Goal: Transaction & Acquisition: Purchase product/service

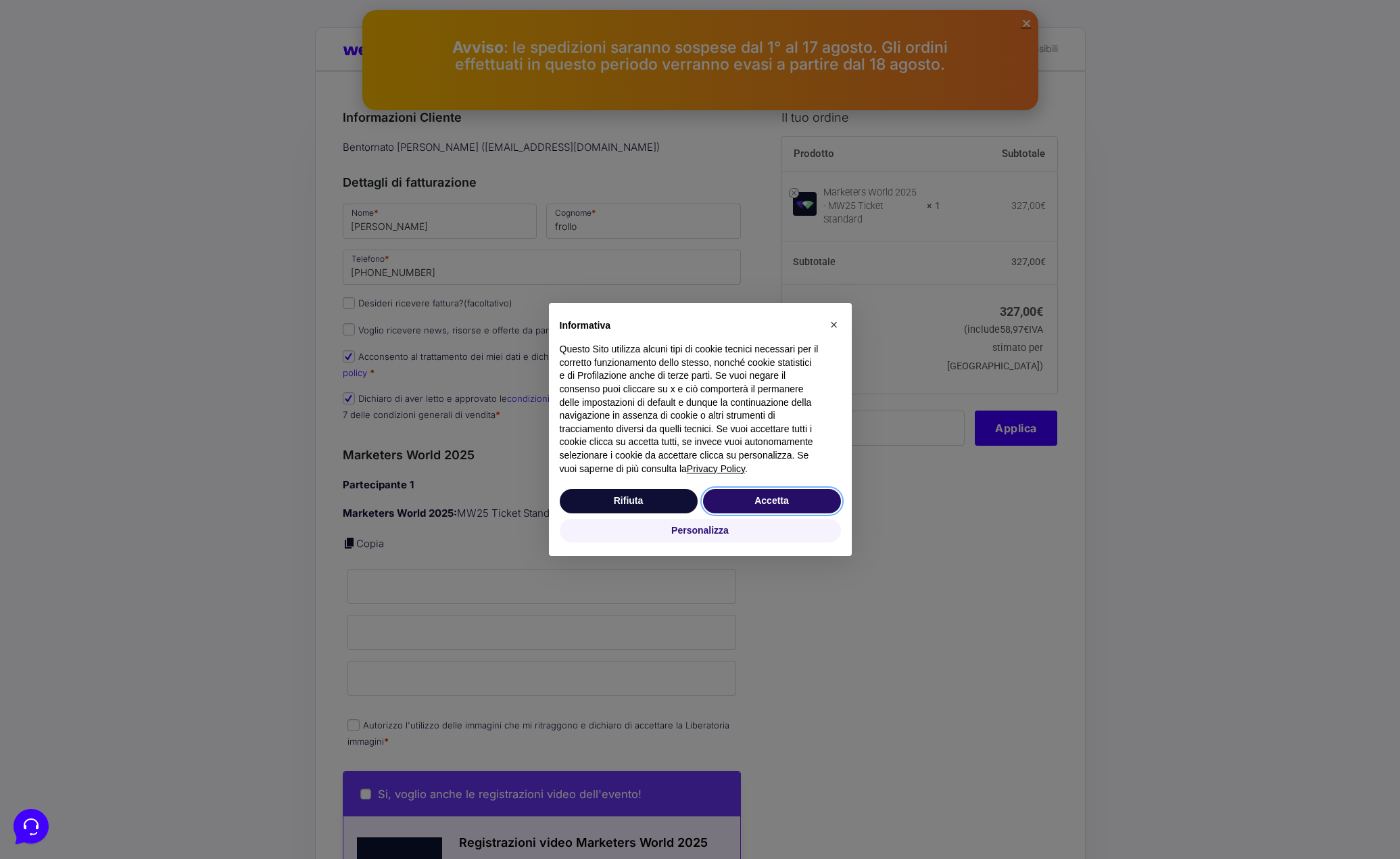
click at [788, 498] on button "Accetta" at bounding box center [771, 501] width 138 height 24
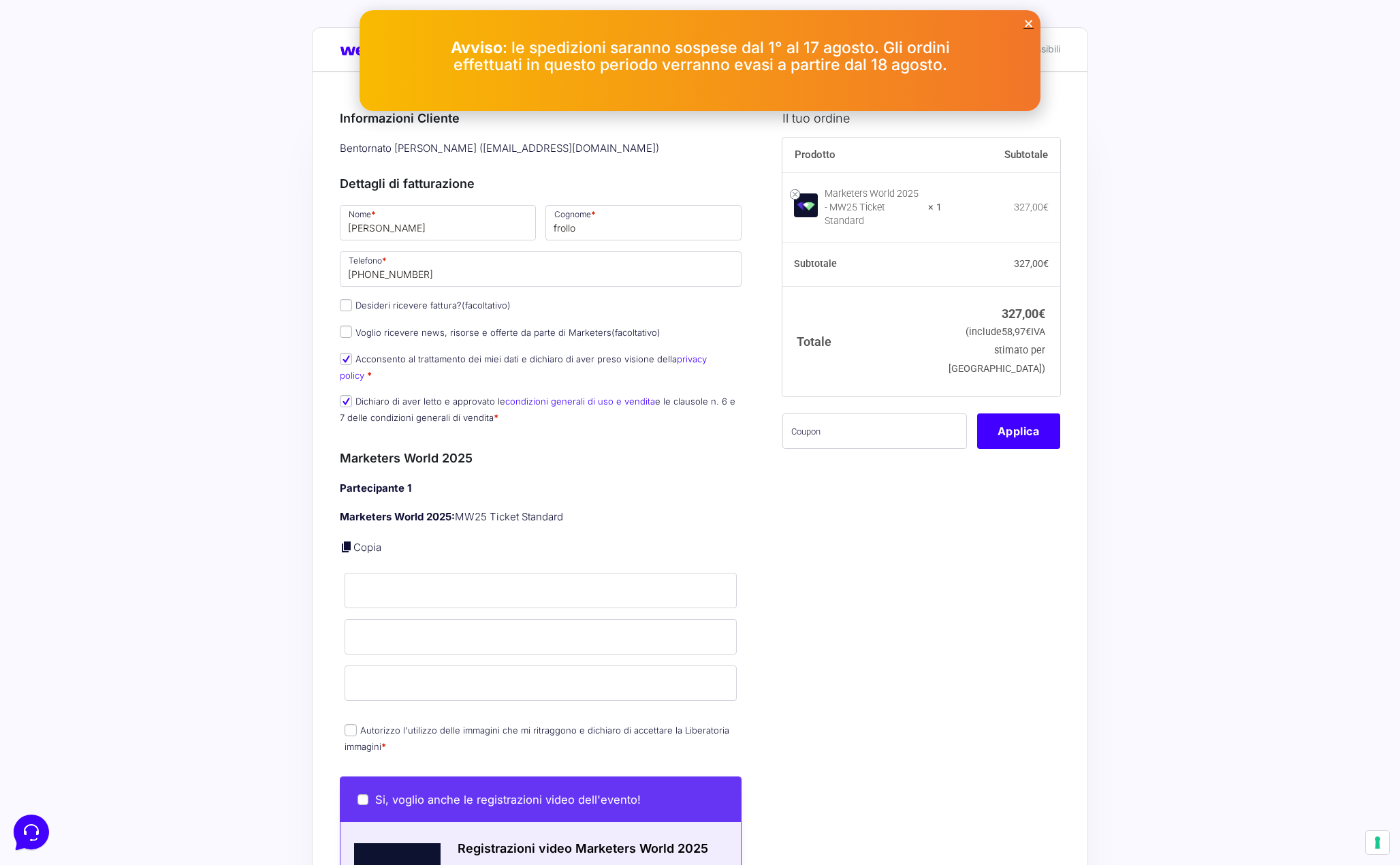
click at [1032, 23] on icon "Close" at bounding box center [1029, 23] width 10 height 10
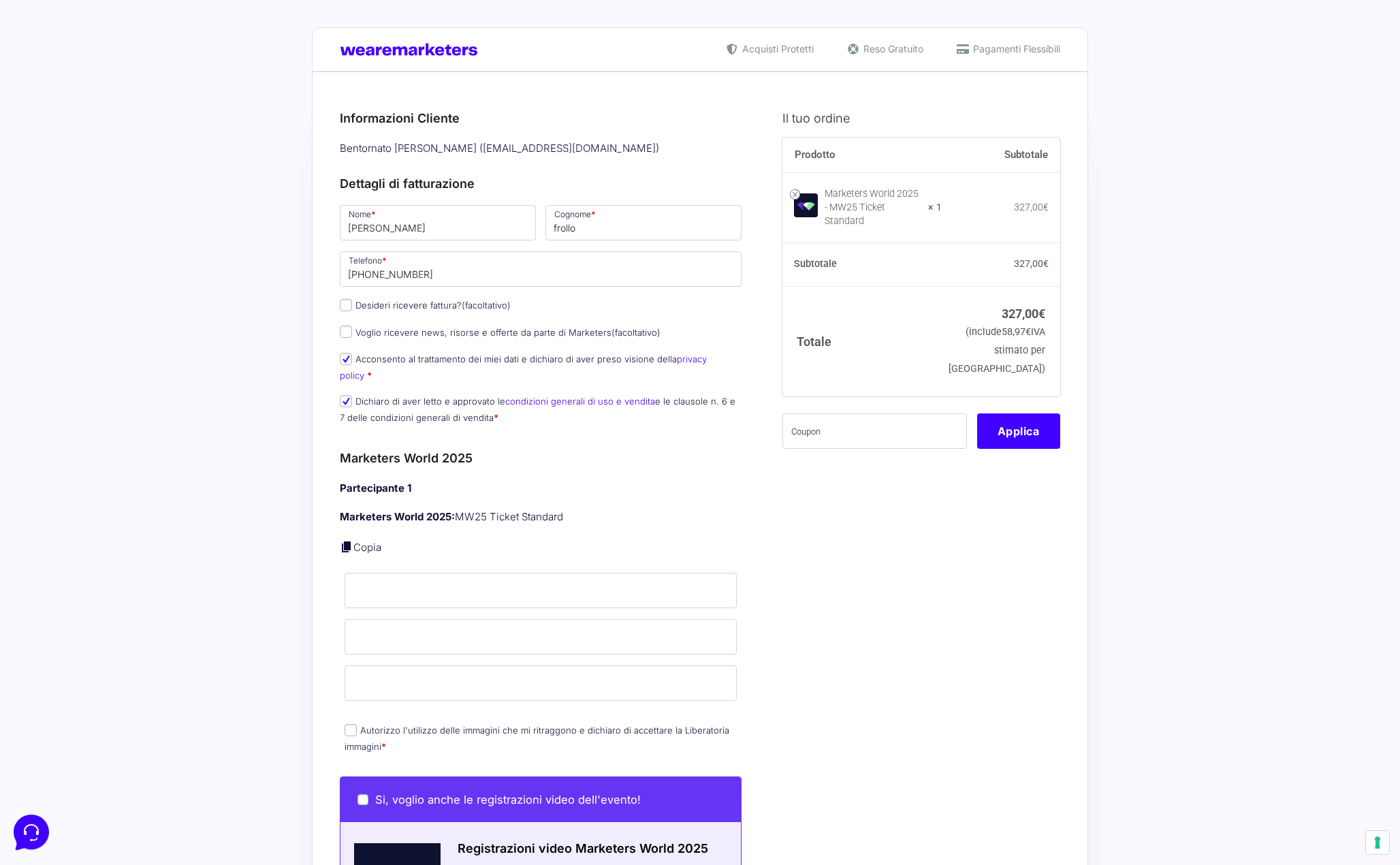
drag, startPoint x: 619, startPoint y: 488, endPoint x: 601, endPoint y: 488, distance: 18.0
click at [601, 488] on div "Partecipante 1 Marketers World 2025: MW25 Ticket Standard Copia Nome * Cognome …" at bounding box center [541, 618] width 402 height 275
drag, startPoint x: 1016, startPoint y: 289, endPoint x: 1048, endPoint y: 289, distance: 32.0
click at [1048, 289] on td "327,00 € (include 58,97 € IVA stimato per Italia)" at bounding box center [1002, 340] width 118 height 109
click at [942, 316] on th "Totale" at bounding box center [863, 340] width 160 height 109
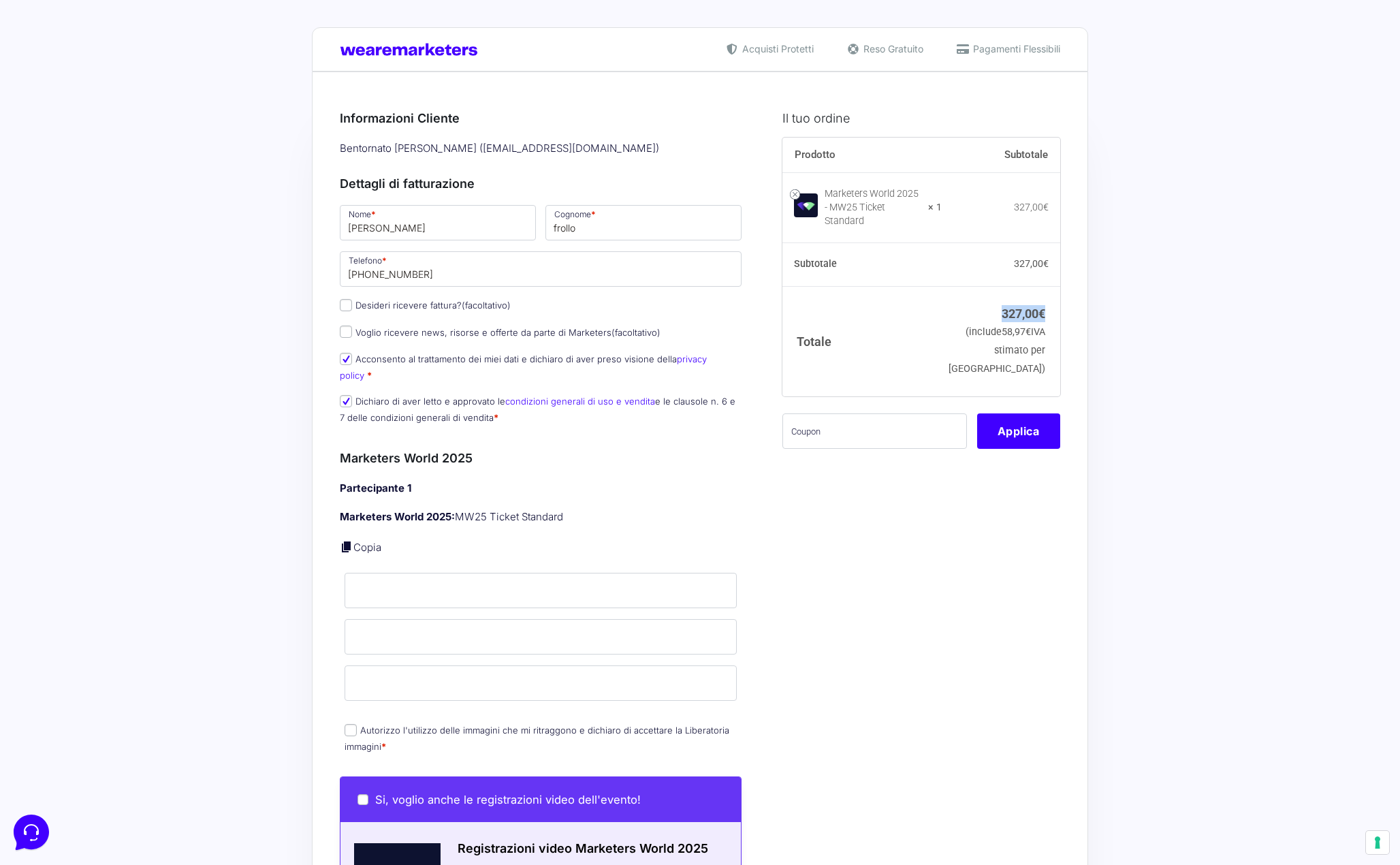
drag, startPoint x: 986, startPoint y: 296, endPoint x: 1044, endPoint y: 311, distance: 59.9
click at [1044, 311] on td "327,00 € (include 58,97 € IVA stimato per Italia)" at bounding box center [1002, 340] width 118 height 109
click at [1044, 311] on span "€" at bounding box center [1042, 313] width 7 height 14
click at [18, 824] on icon at bounding box center [30, 830] width 35 height 35
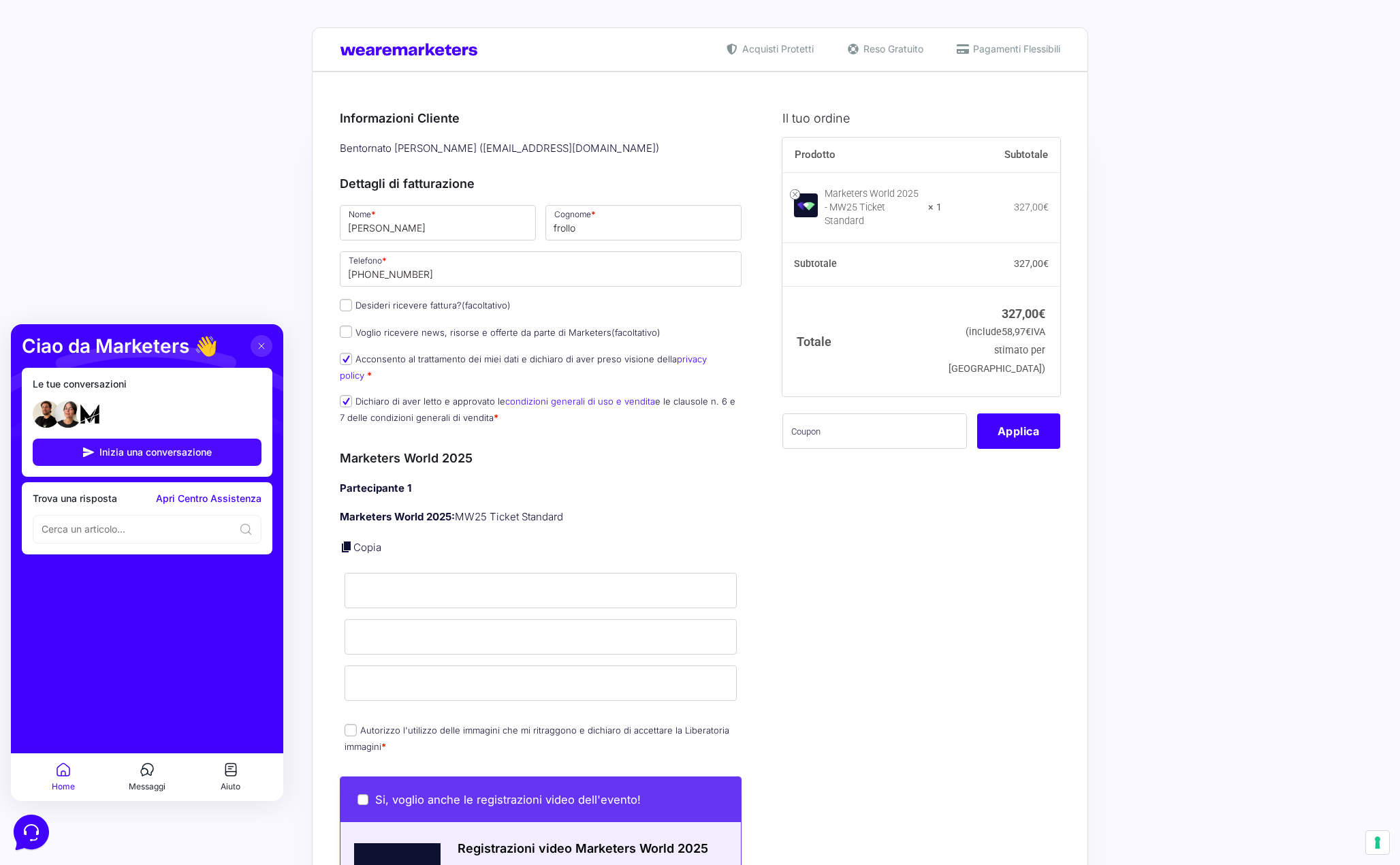
click at [136, 454] on span "Inizia una conversazione" at bounding box center [155, 452] width 113 height 11
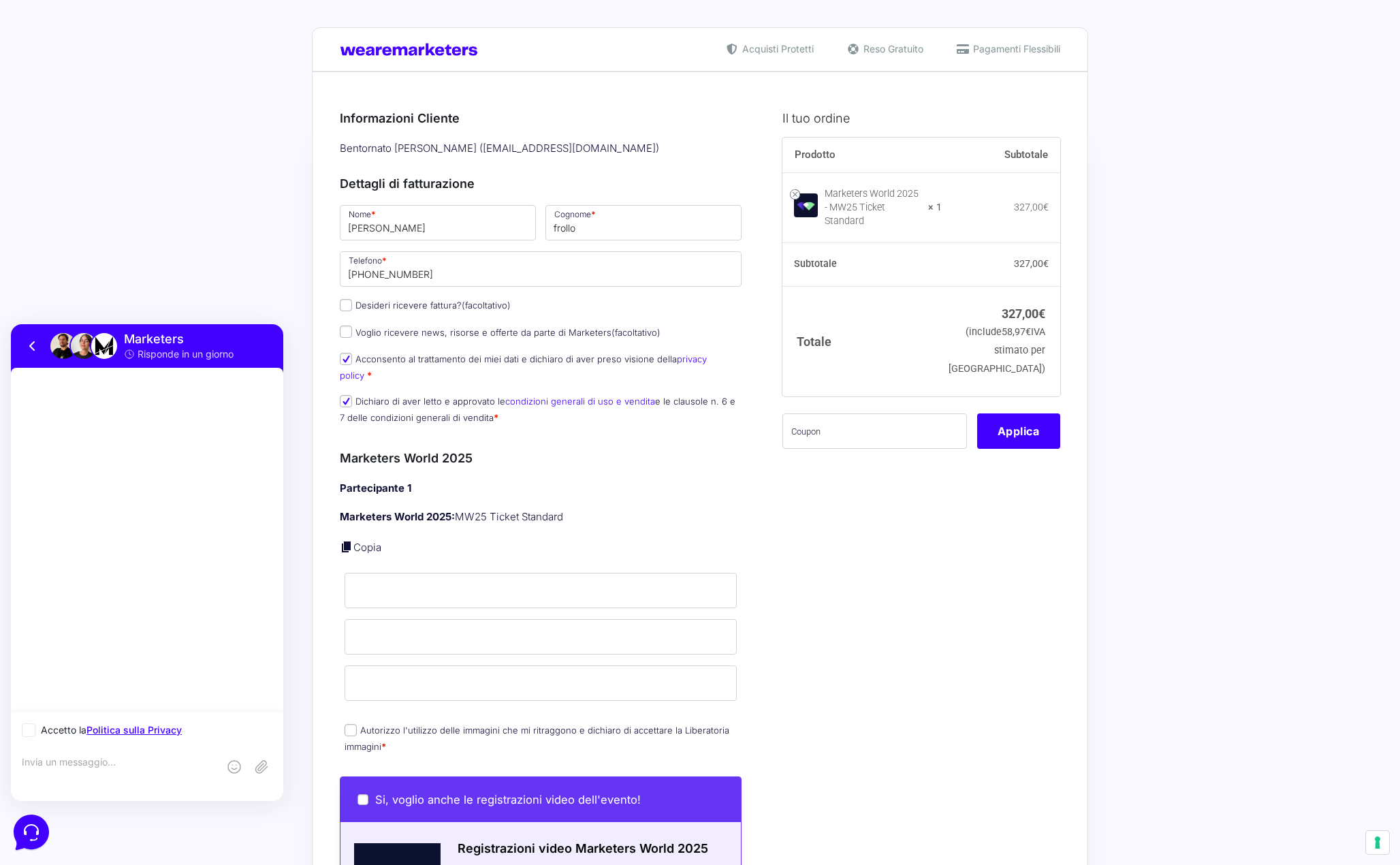
click at [21, 735] on div "Accetto la Politica sulla Privacy" at bounding box center [147, 729] width 273 height 35
click at [26, 734] on icon at bounding box center [29, 729] width 14 height 14
click at [26, 734] on input "Accetto la Politica sulla Privacy" at bounding box center [26, 730] width 9 height 9
checkbox input "true"
click at [48, 752] on div at bounding box center [147, 774] width 273 height 53
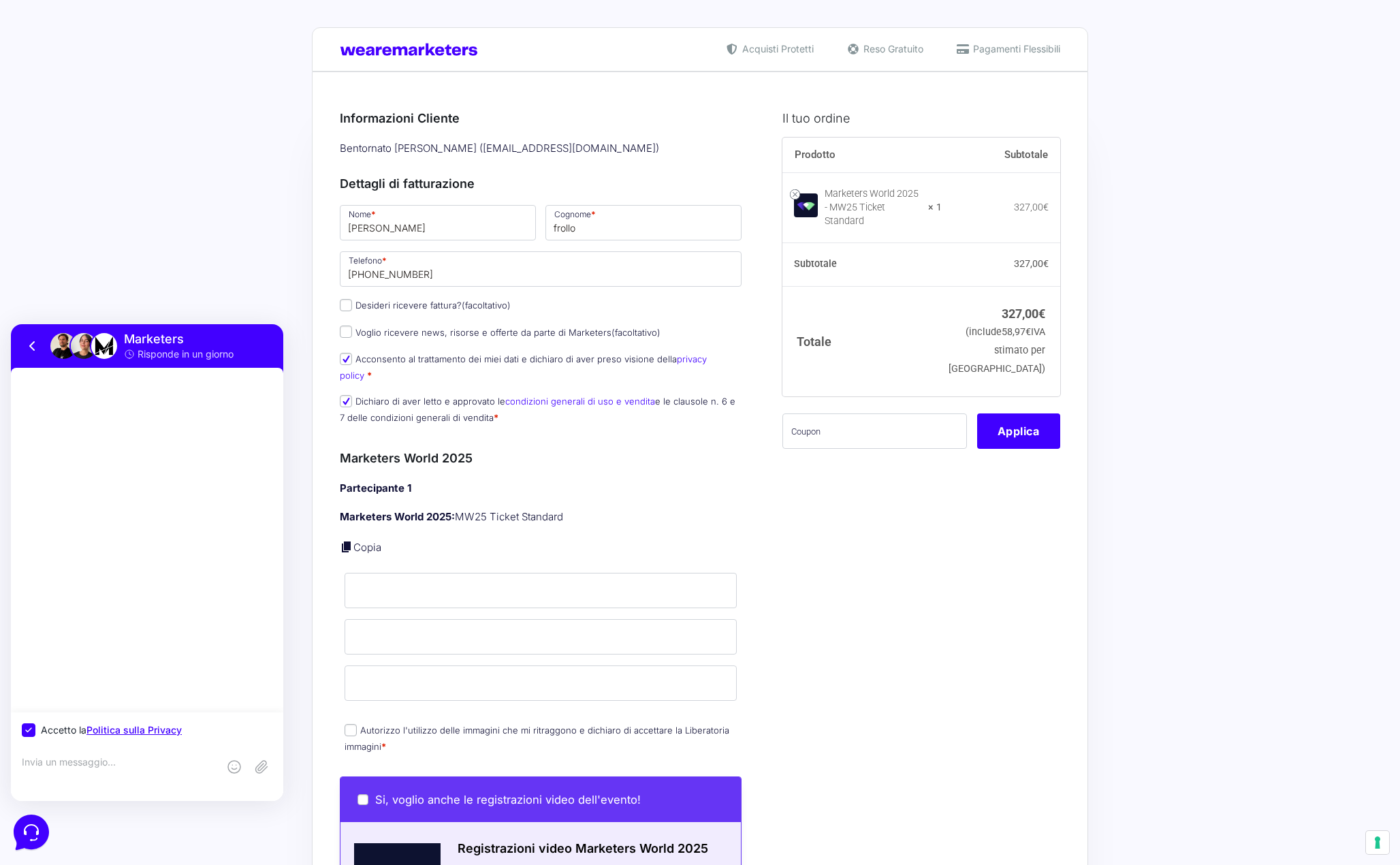
click at [55, 765] on textarea at bounding box center [120, 774] width 196 height 37
type textarea "ciao"
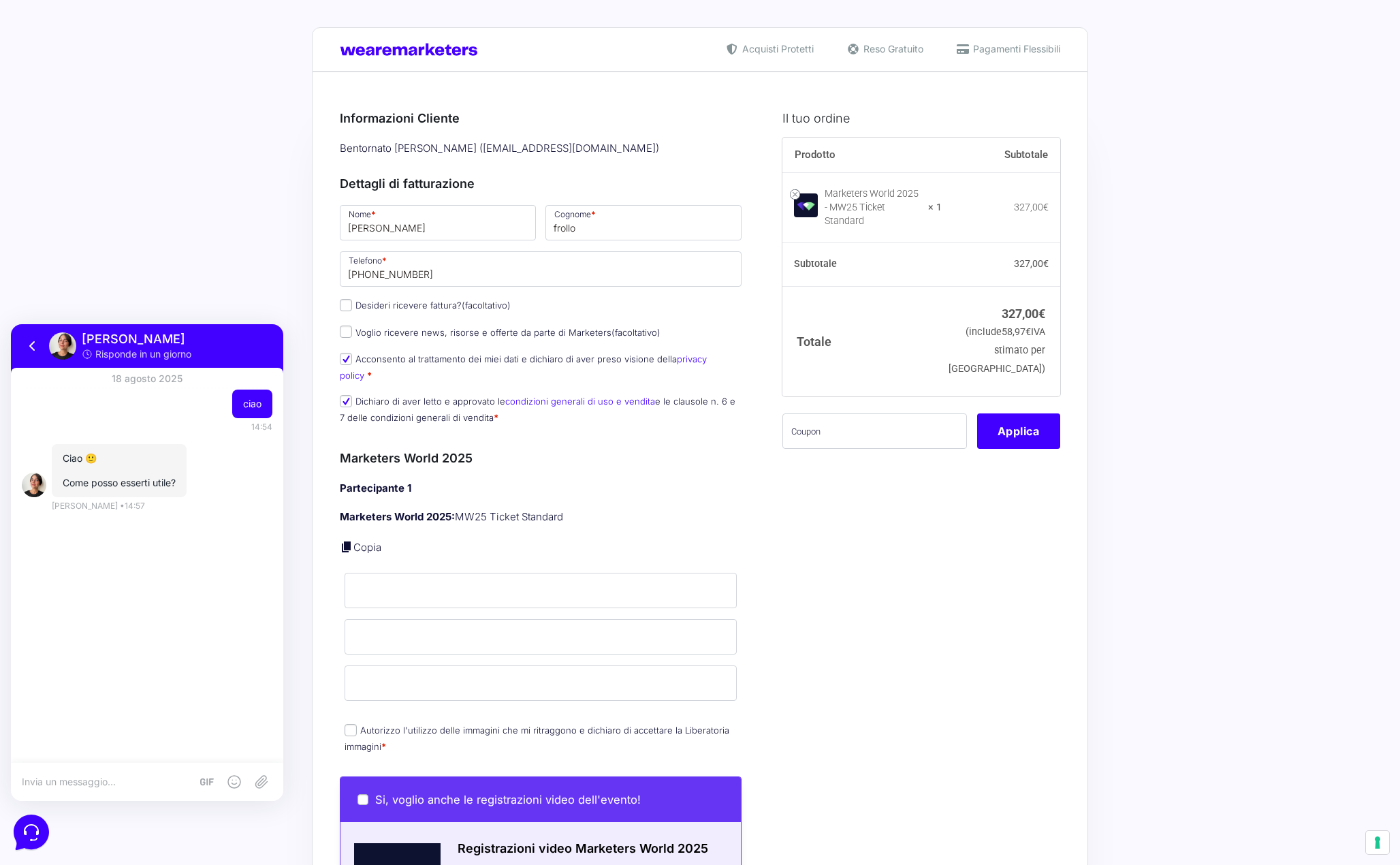
click at [126, 755] on div "18 agosto 2025 ciao 14:54 14:54 Ciao 🙂 Come posso esserti utile? 14:57 Flavia P…" at bounding box center [147, 565] width 273 height 395
click at [111, 783] on textarea at bounding box center [107, 781] width 169 height 12
type textarea "vorrei sapere se ci fossero sconti per che ha marketers pro"
click at [846, 420] on input "text" at bounding box center [875, 430] width 185 height 35
type input "mastermind"
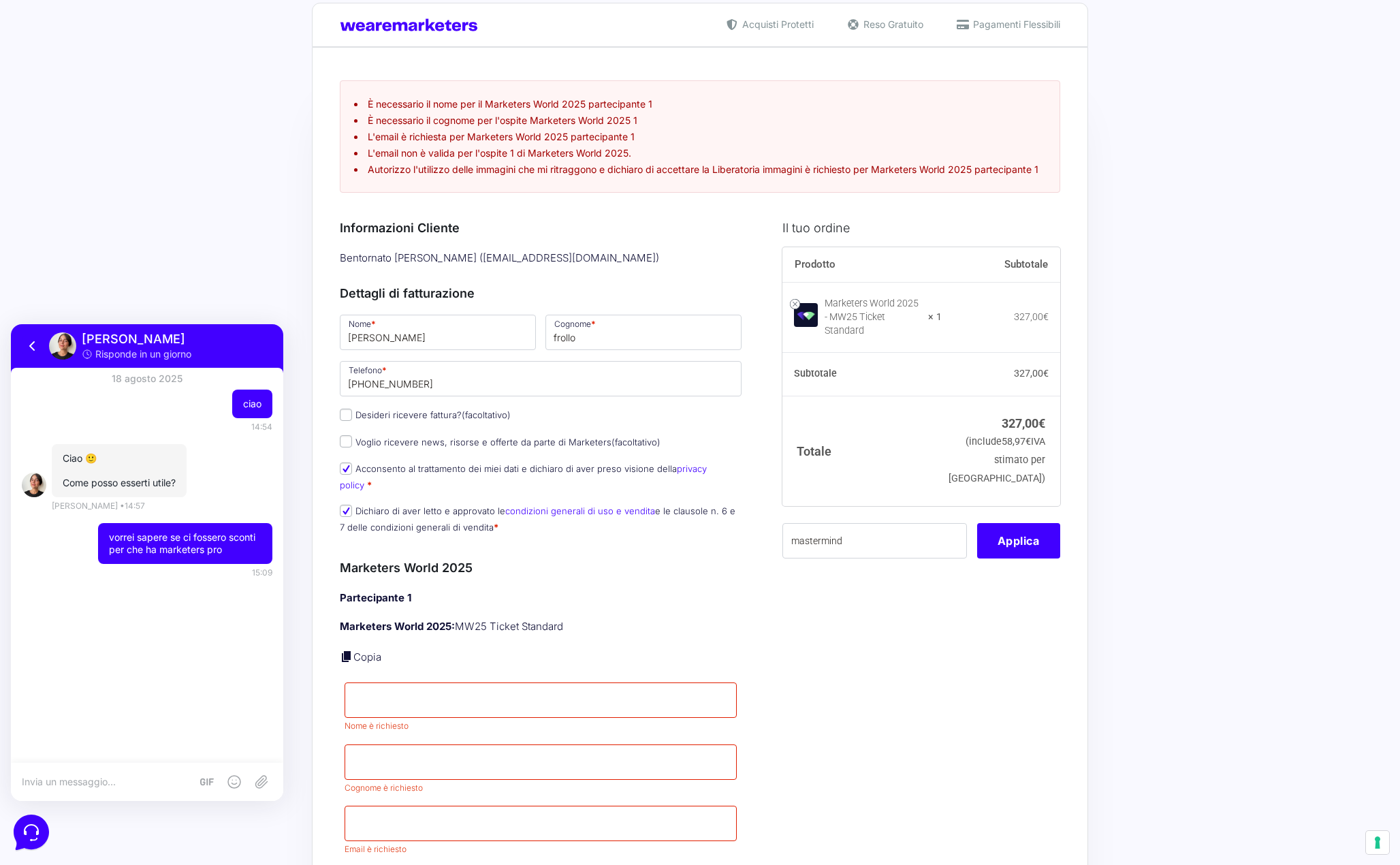
scroll to position [26, 0]
click at [1014, 540] on button "Applica" at bounding box center [1019, 539] width 83 height 35
click at [1027, 531] on button "Applica" at bounding box center [1019, 539] width 83 height 35
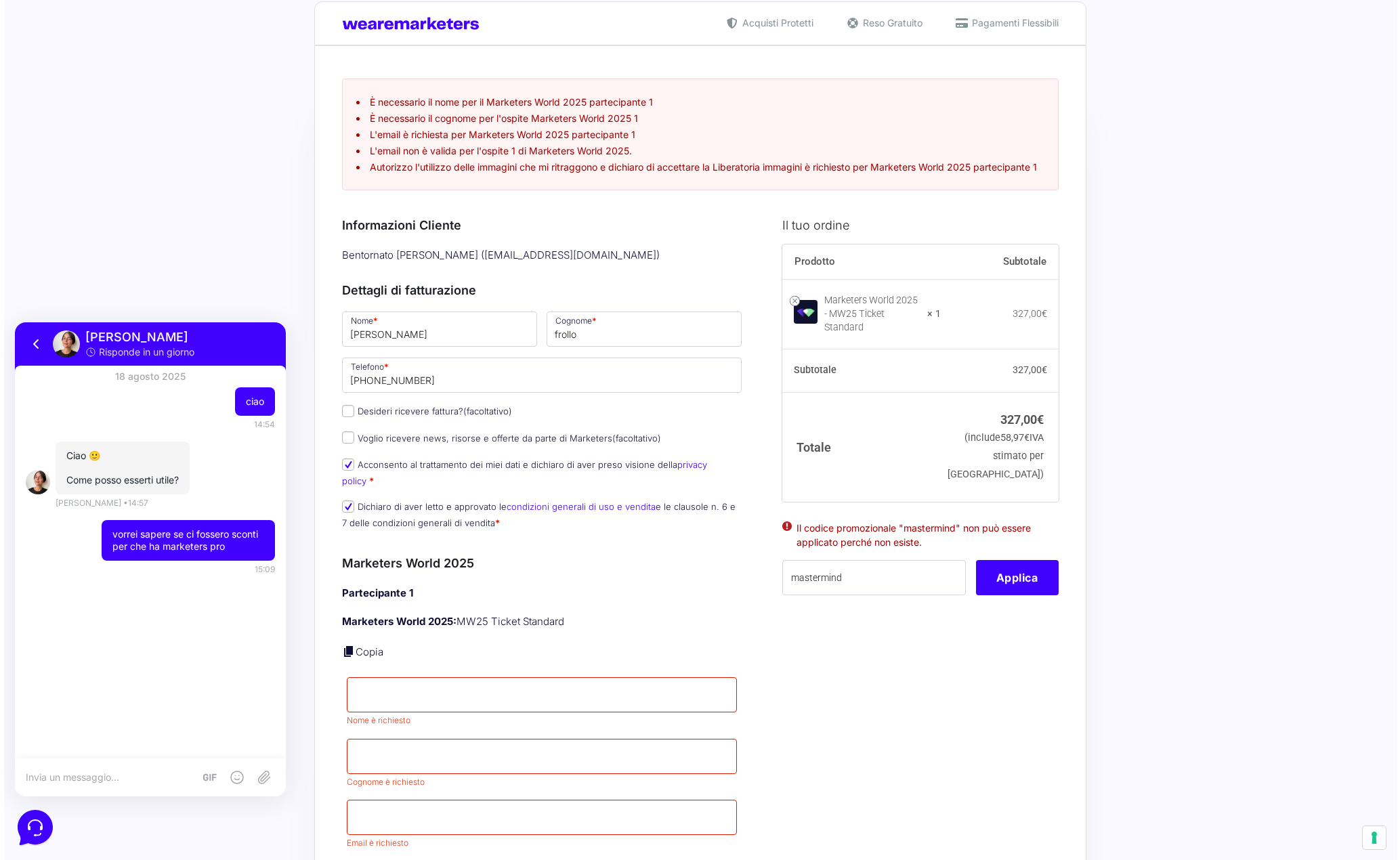
scroll to position [296, 0]
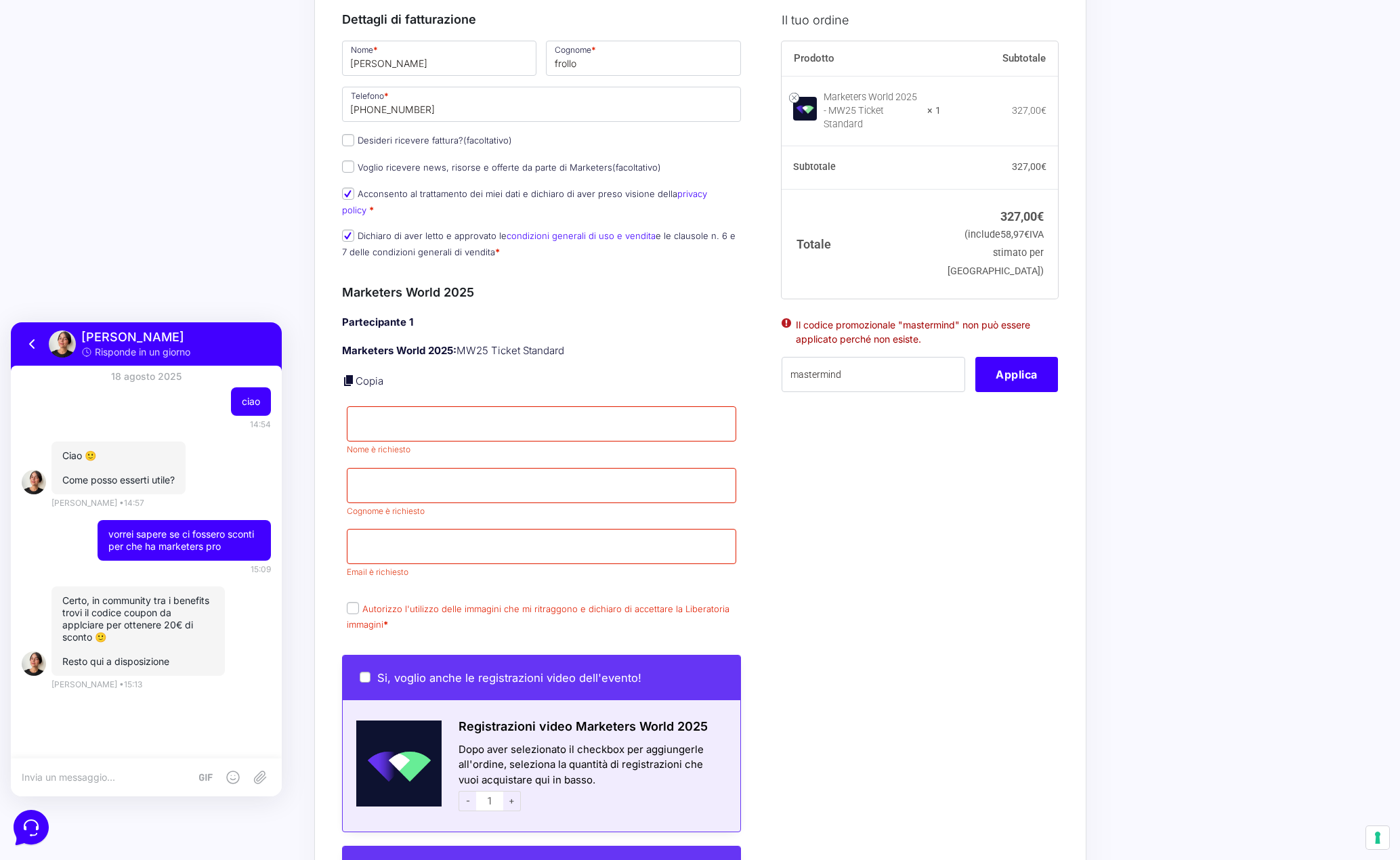
click at [135, 777] on textarea at bounding box center [106, 777] width 168 height 12
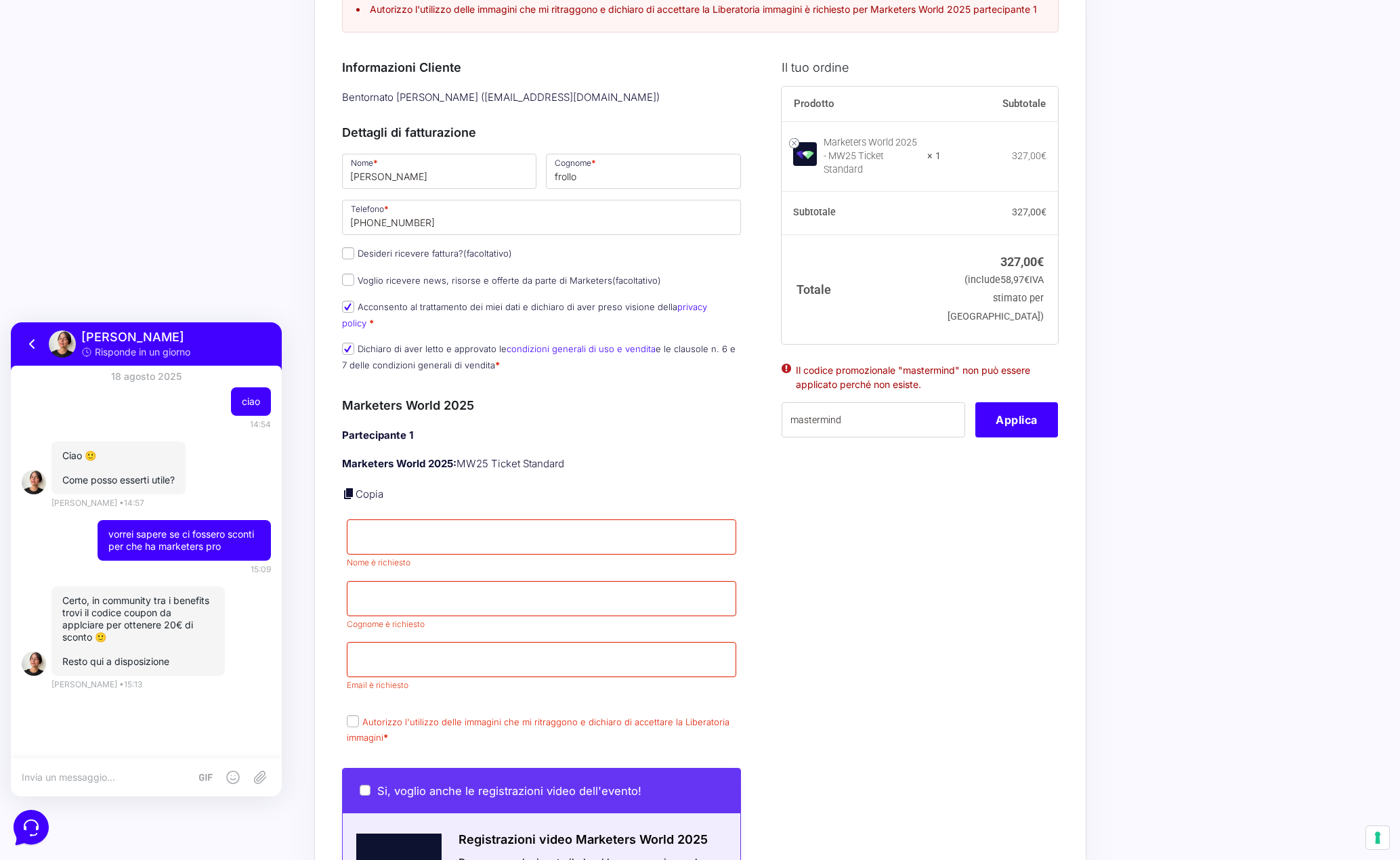
scroll to position [0, 0]
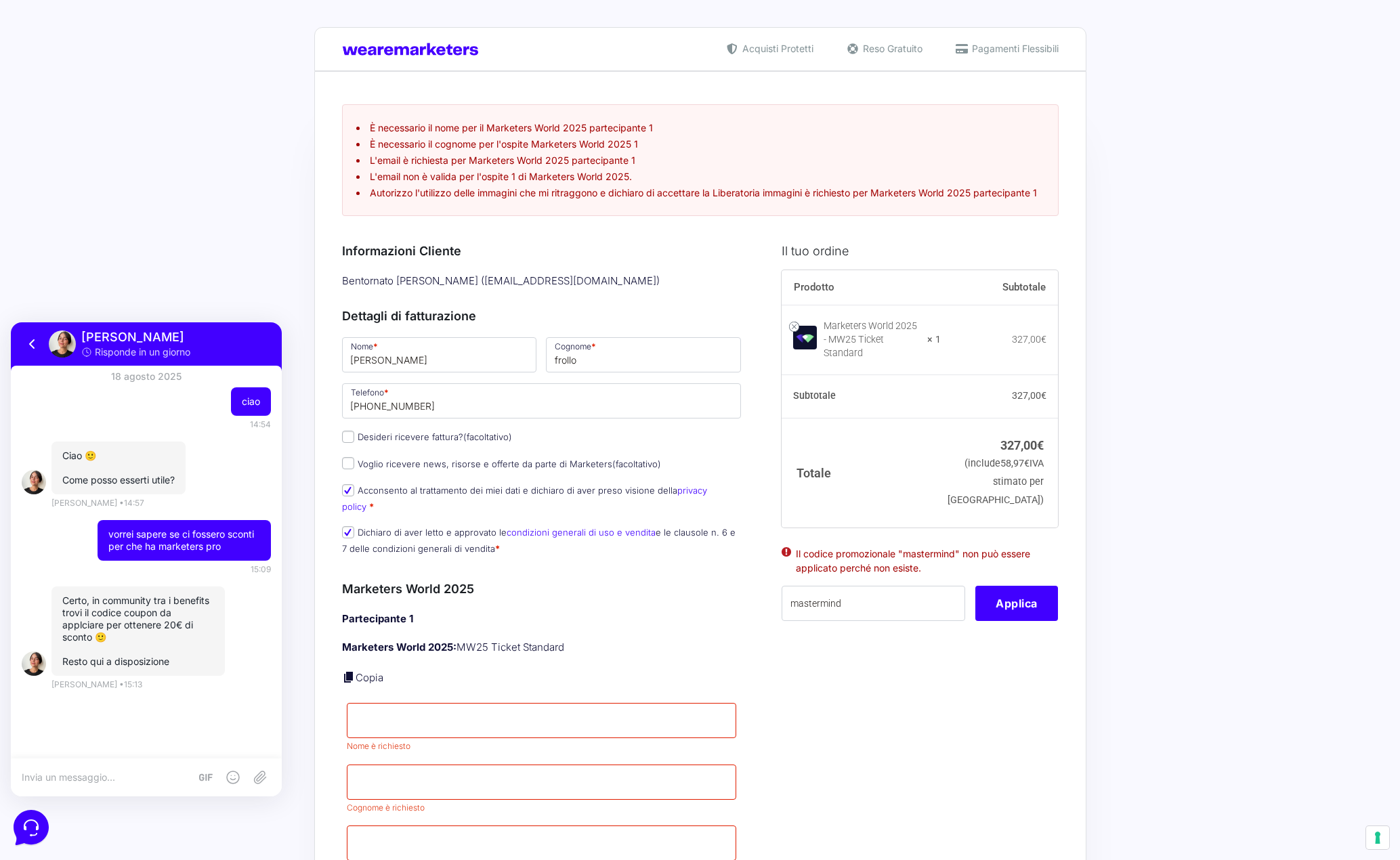
click at [424, 49] on img at bounding box center [414, 49] width 144 height 13
click at [414, 51] on img at bounding box center [414, 49] width 144 height 13
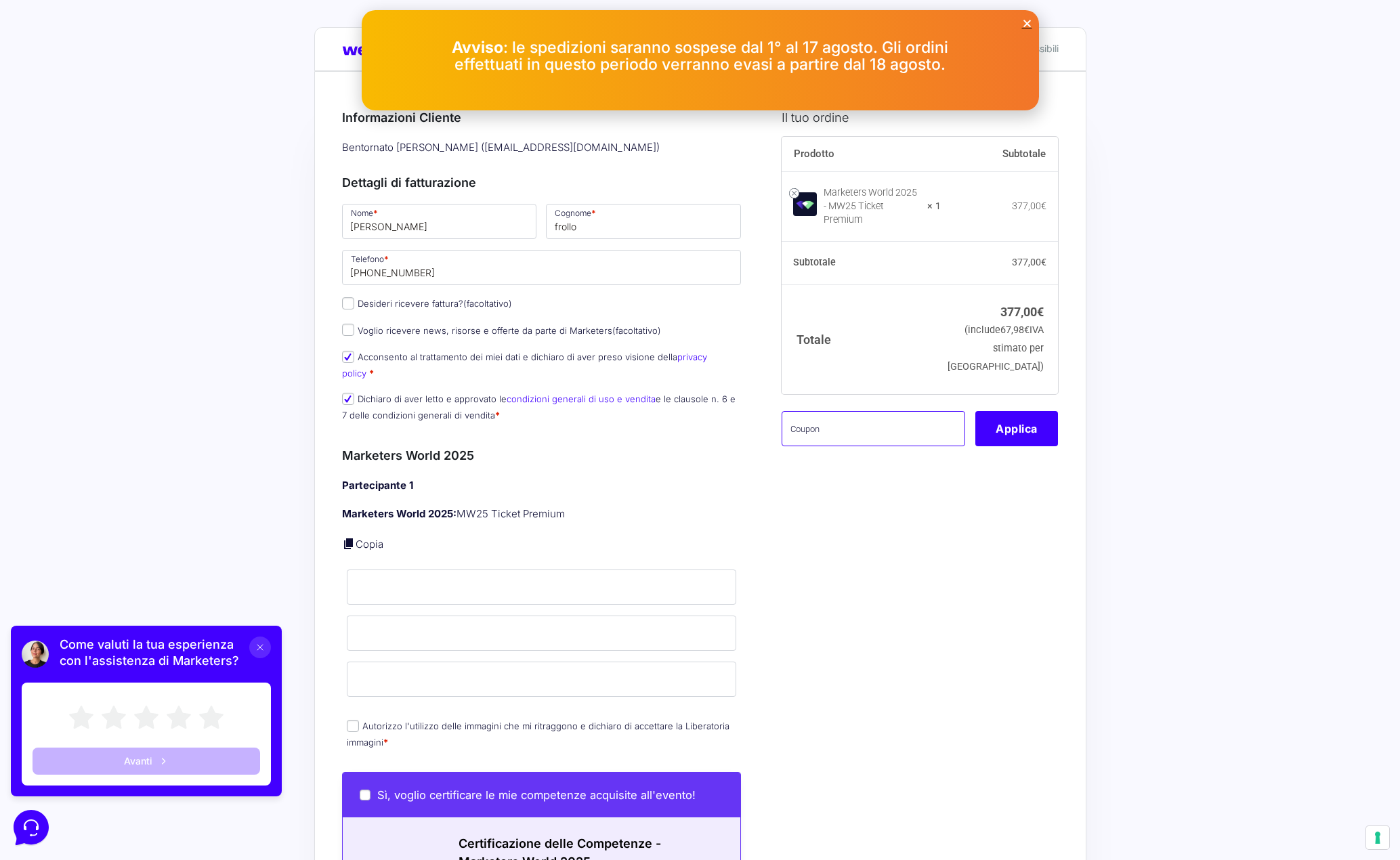
click at [863, 415] on input "text" at bounding box center [873, 428] width 184 height 35
paste input "MPRO20OFFWORLD"
type input "MPRO20OFFWORLD"
click at [1010, 421] on button "Applica" at bounding box center [1016, 428] width 82 height 35
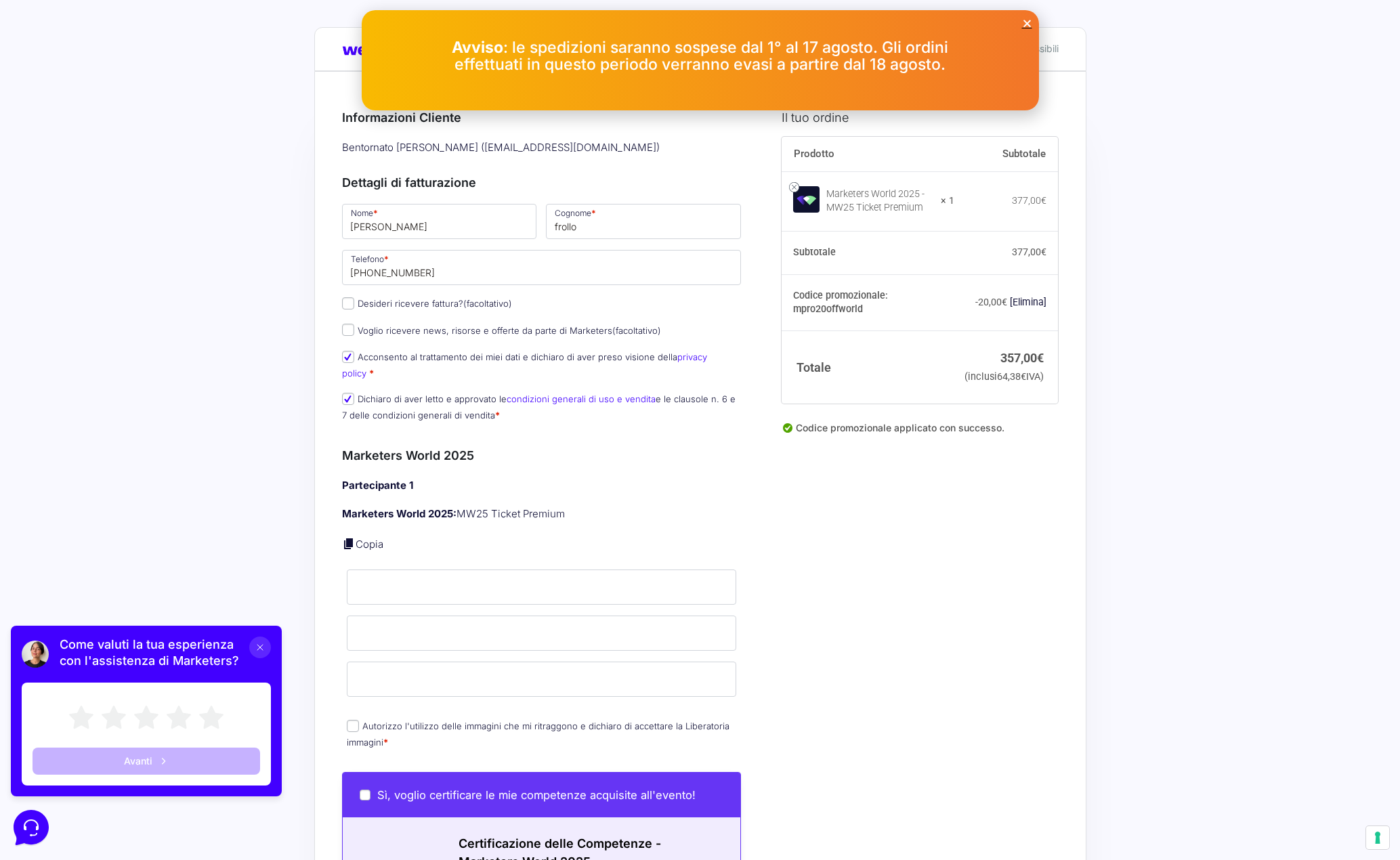
click at [1028, 24] on icon "Close" at bounding box center [1027, 23] width 10 height 10
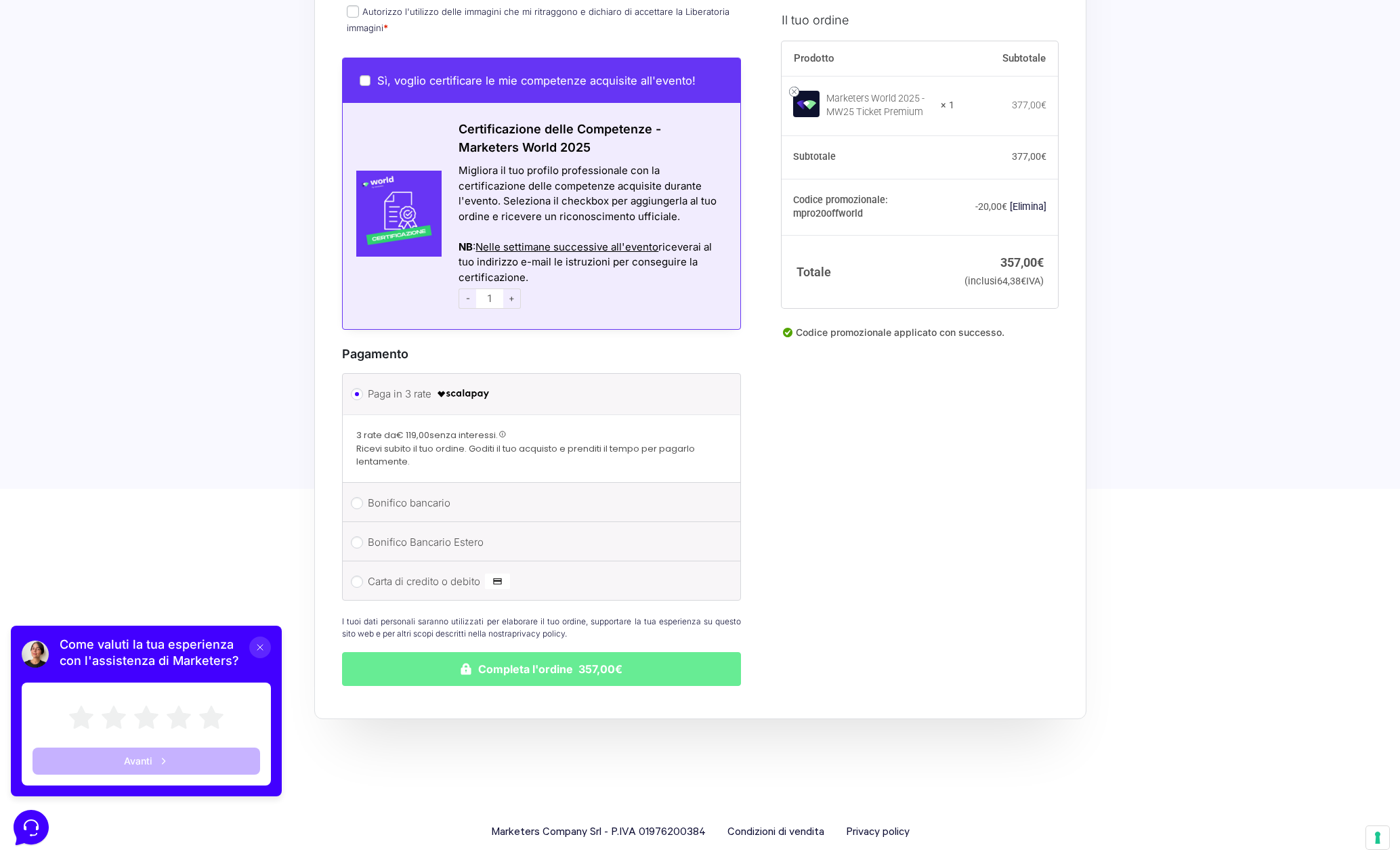
scroll to position [715, 0]
click at [208, 711] on icon at bounding box center [211, 717] width 27 height 27
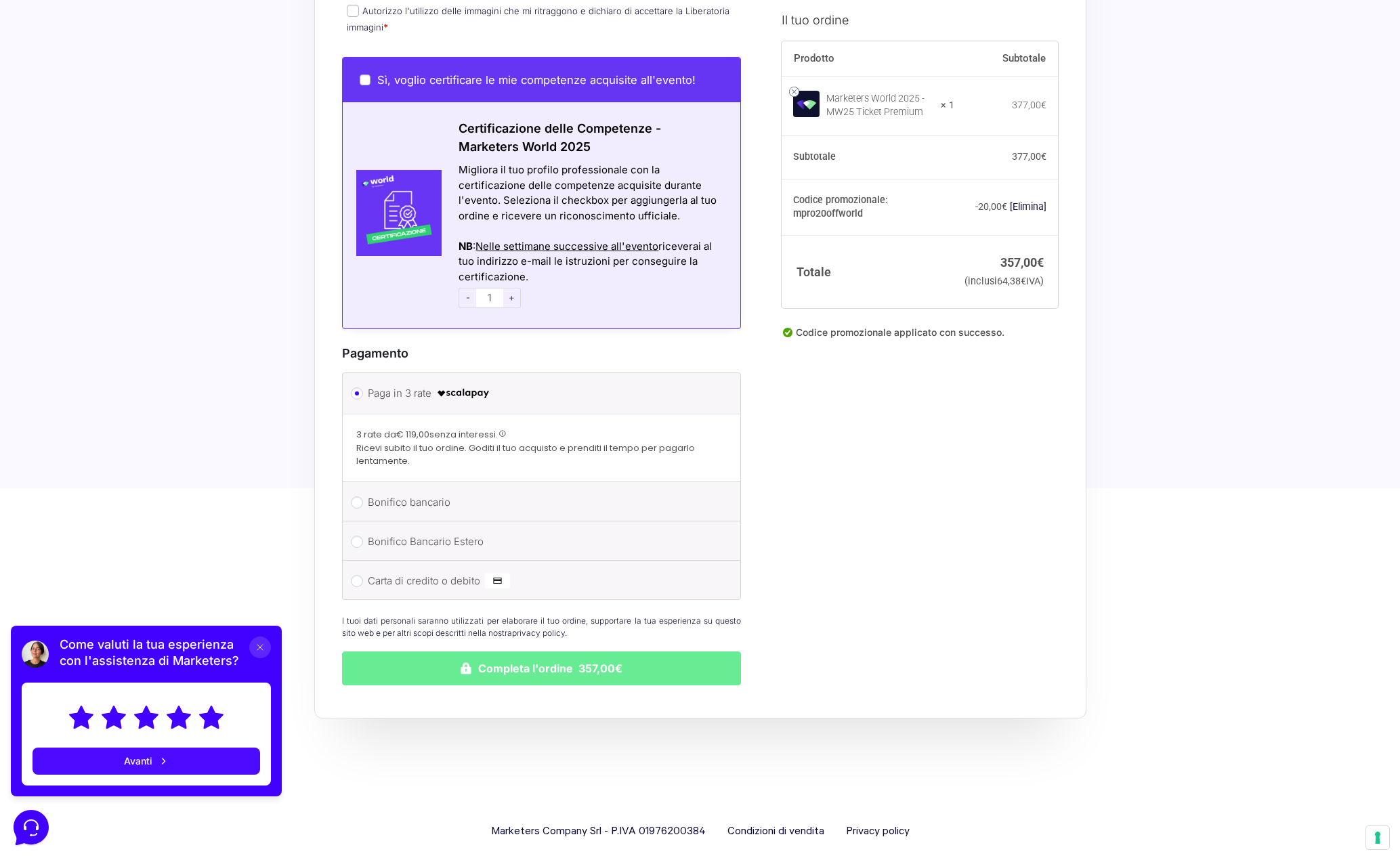
click at [187, 763] on button "Avanti" at bounding box center [146, 760] width 228 height 27
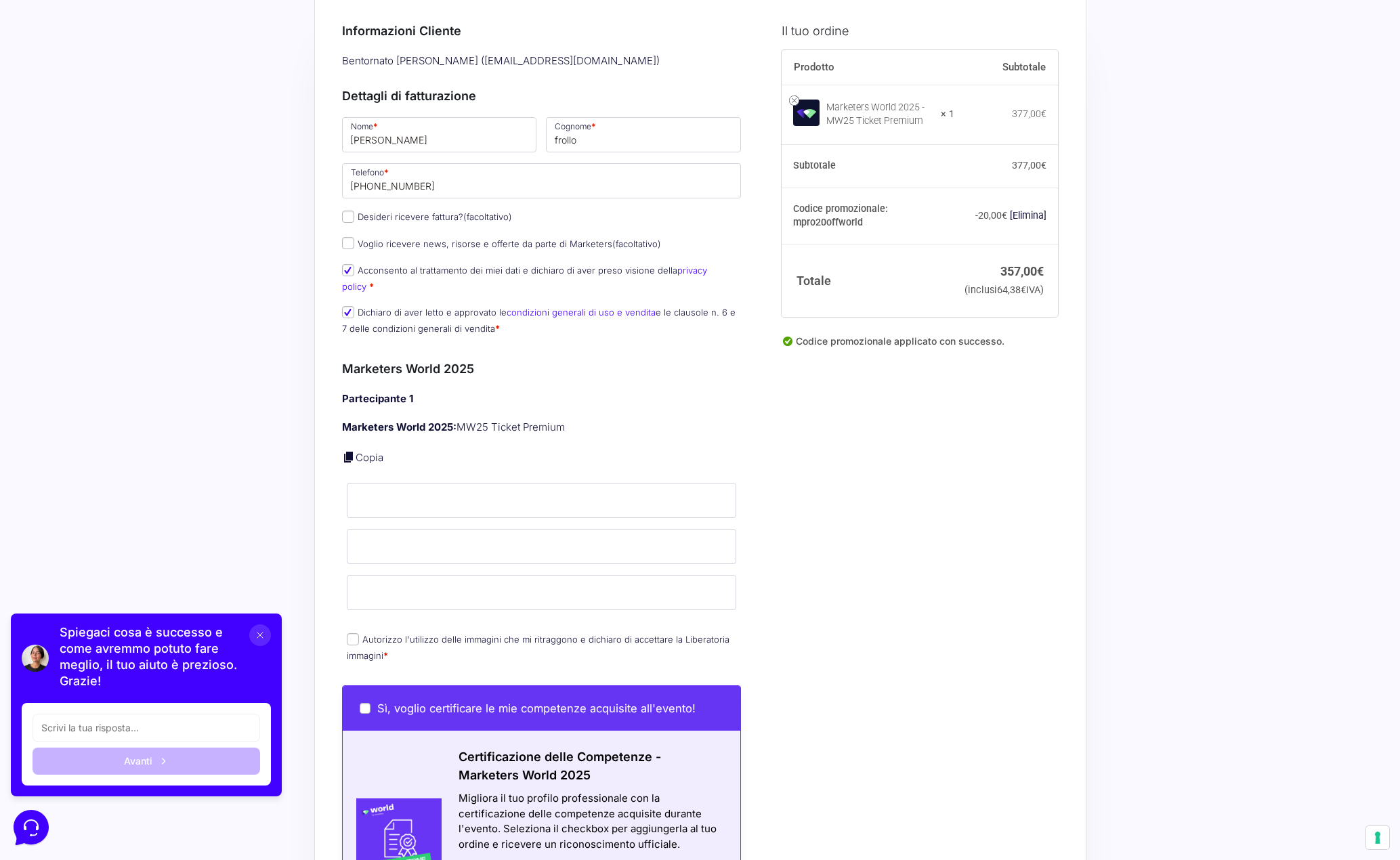
scroll to position [38, 0]
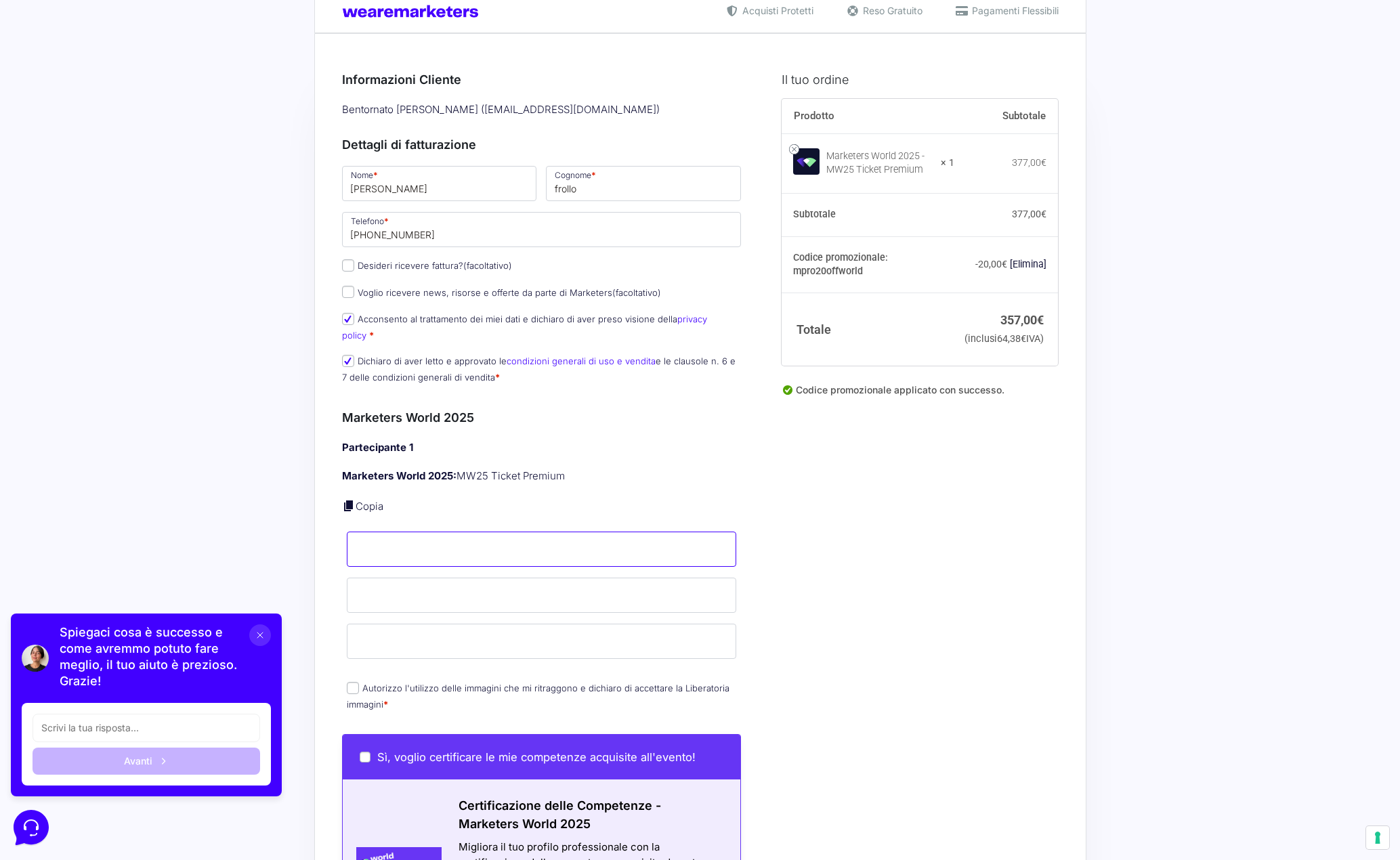
click at [412, 537] on input "Nome *" at bounding box center [542, 549] width 390 height 35
type input "[PERSON_NAME]"
type input "frollo"
type input "[EMAIL_ADDRESS][DOMAIN_NAME]"
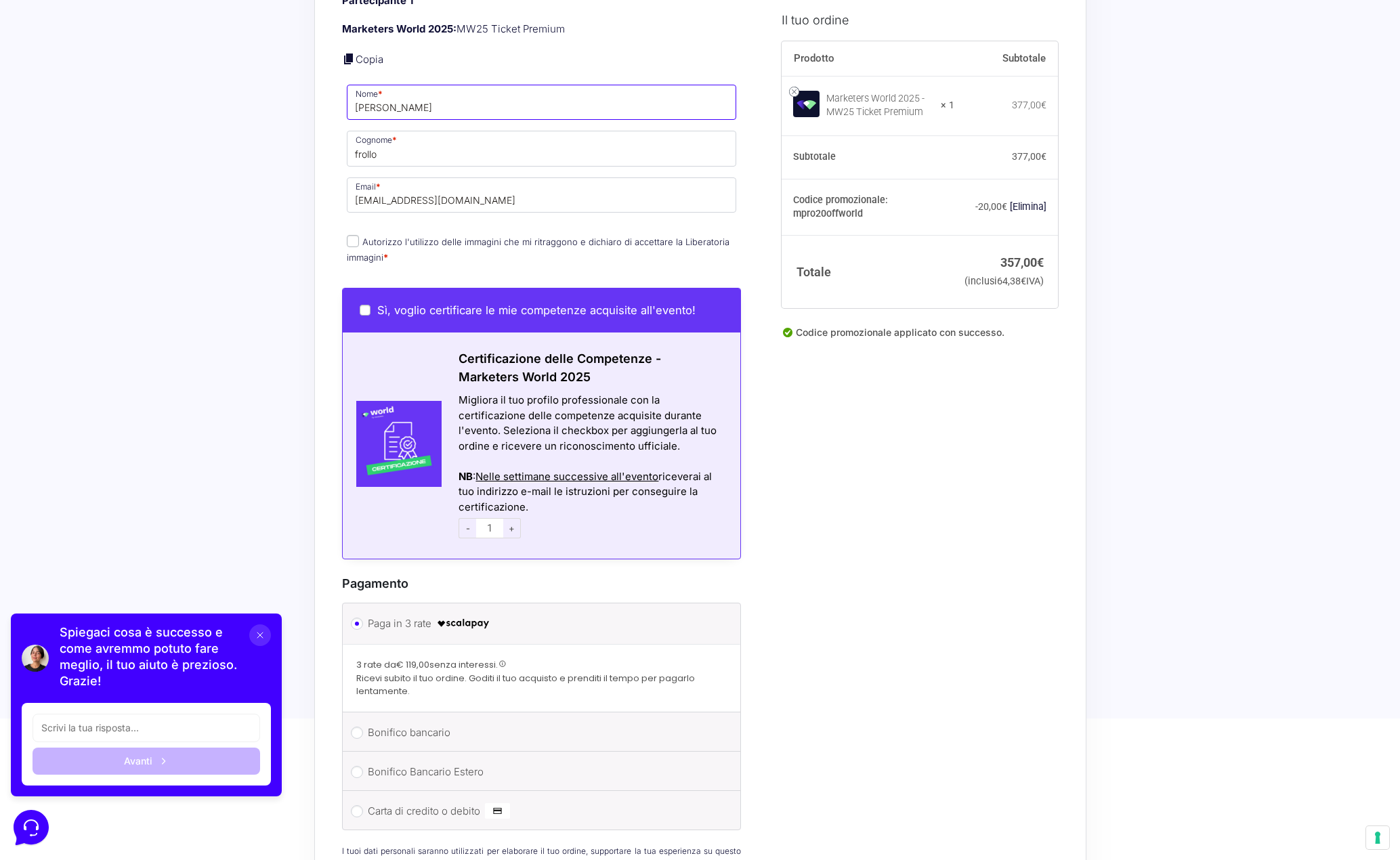
scroll to position [648, 0]
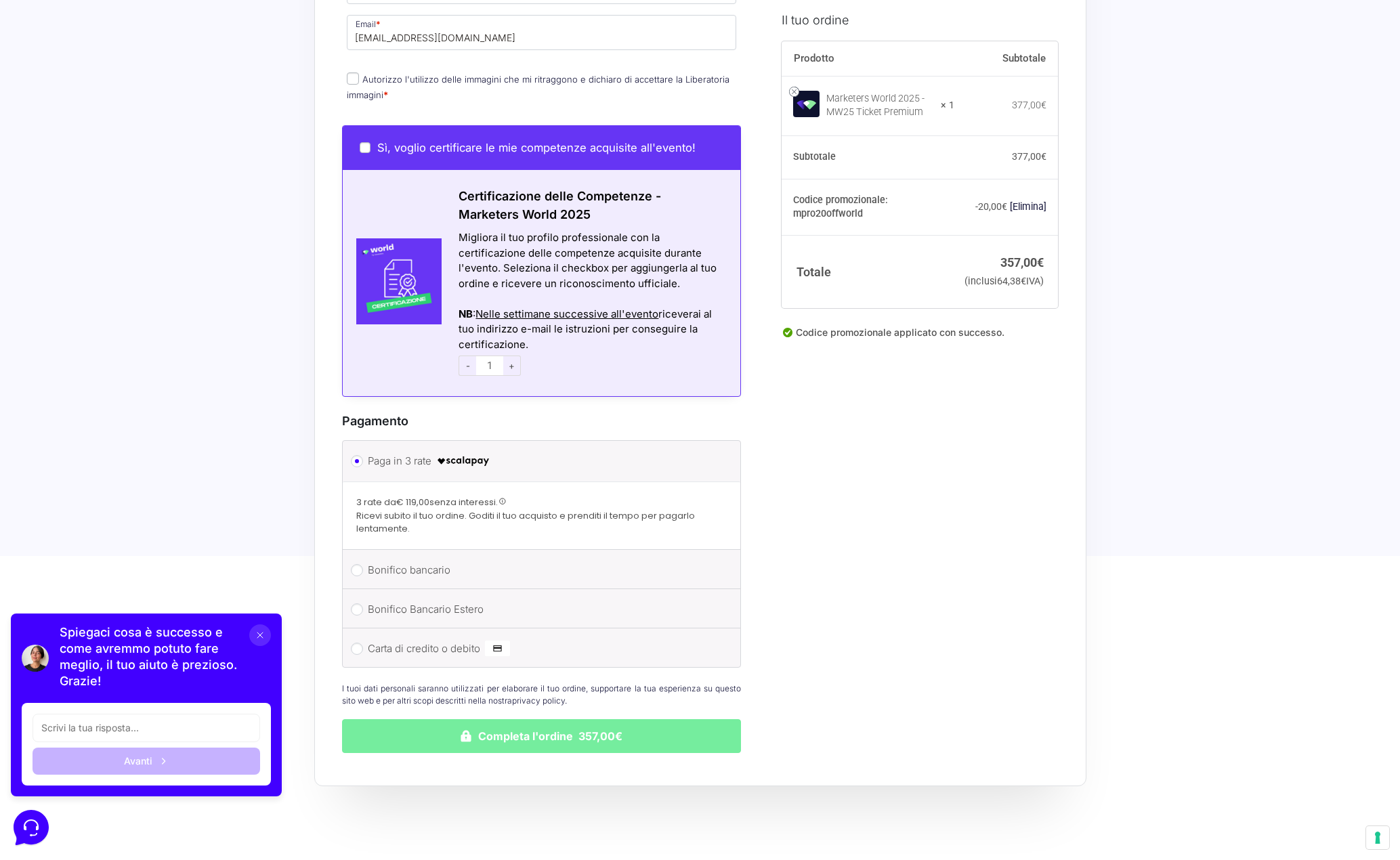
click at [503, 730] on button "Completa l'ordine 357,00€" at bounding box center [542, 735] width 399 height 33
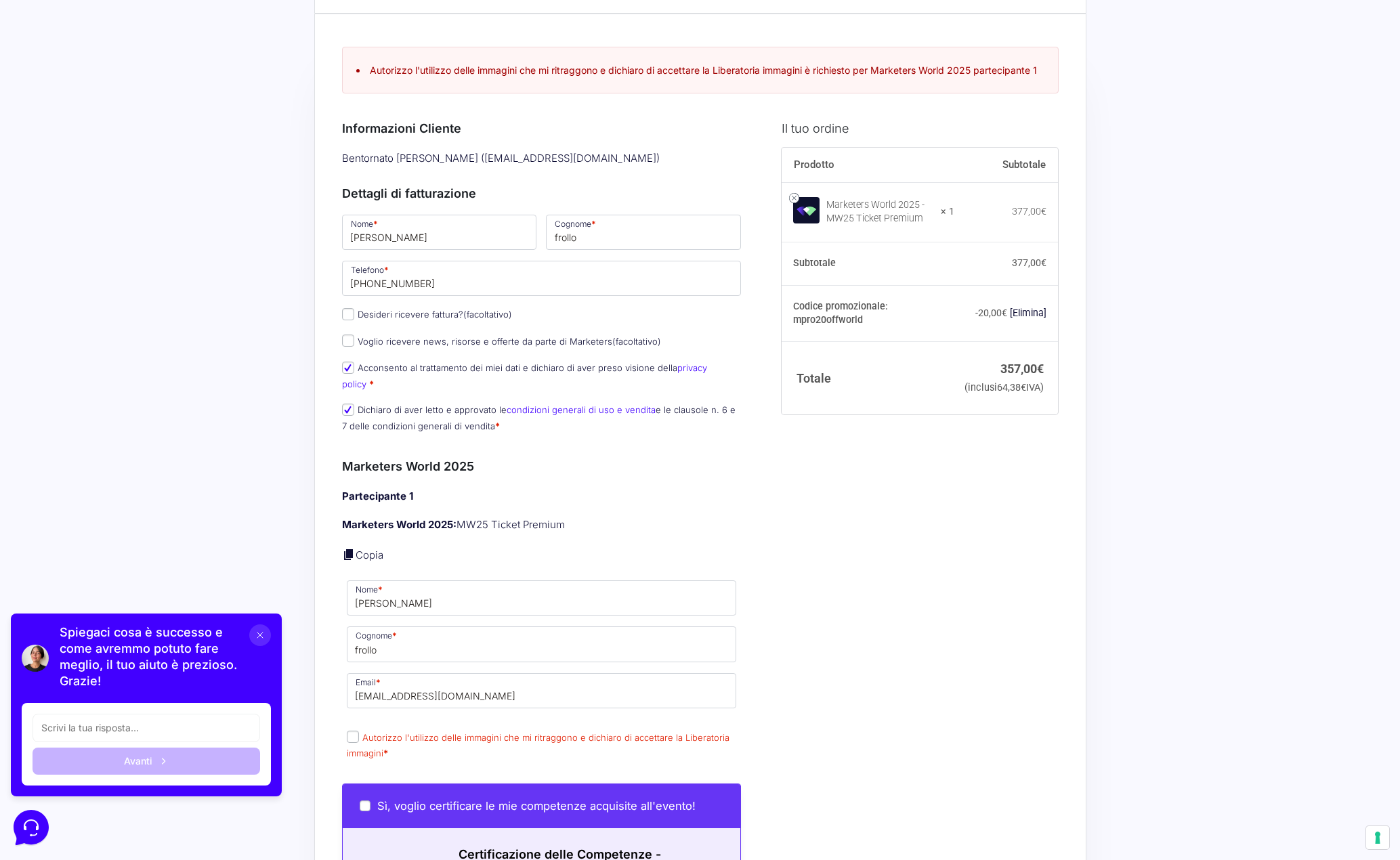
scroll to position [161, 0]
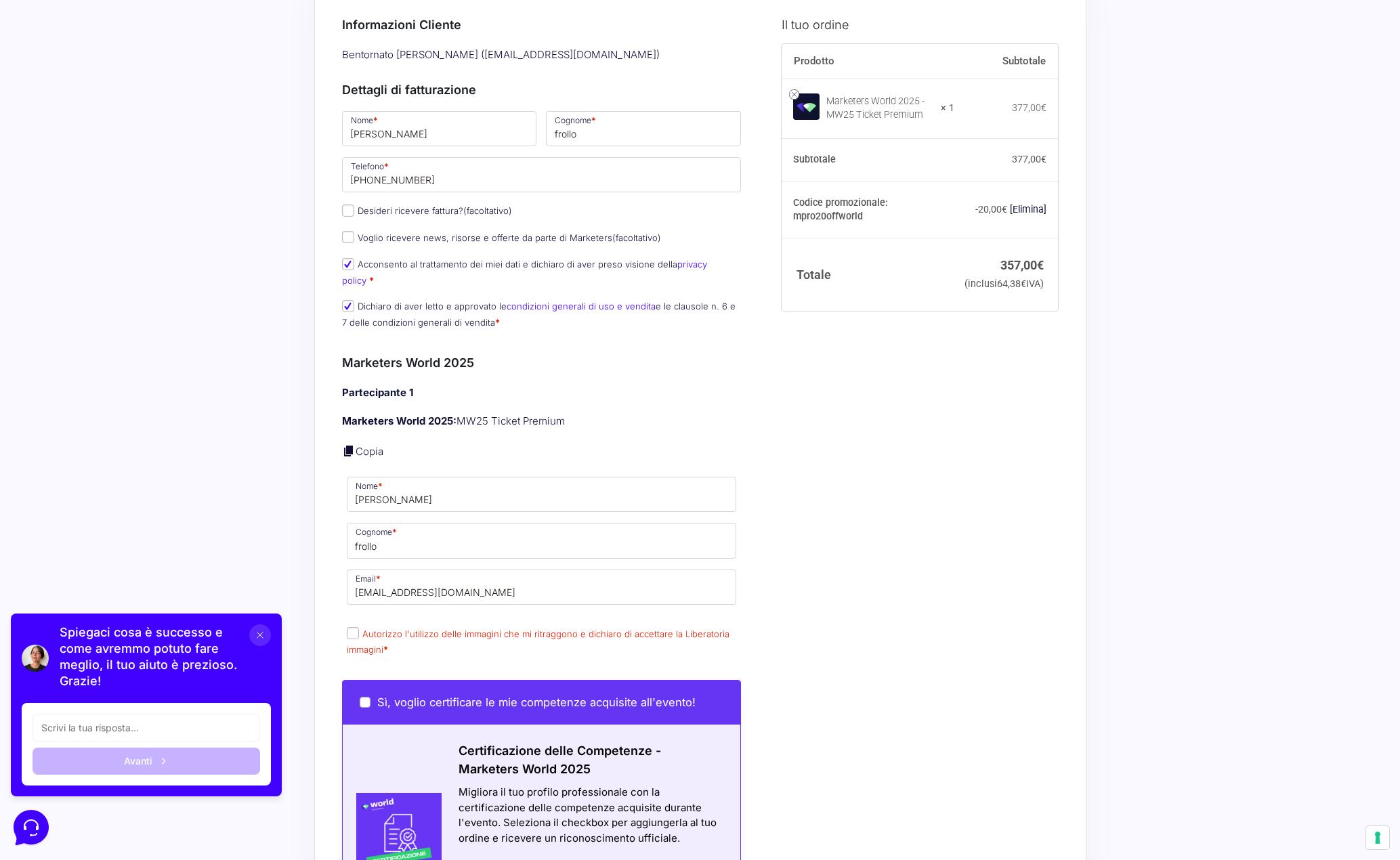
click at [423, 626] on p "Autorizzo l'utilizzo delle immagini che mi ritraggono e dichiaro di accettare l…" at bounding box center [542, 641] width 399 height 35
click at [351, 627] on input "Autorizzo l'utilizzo delle immagini che mi ritraggono e dichiaro di accettare l…" at bounding box center [352, 633] width 12 height 12
checkbox input "true"
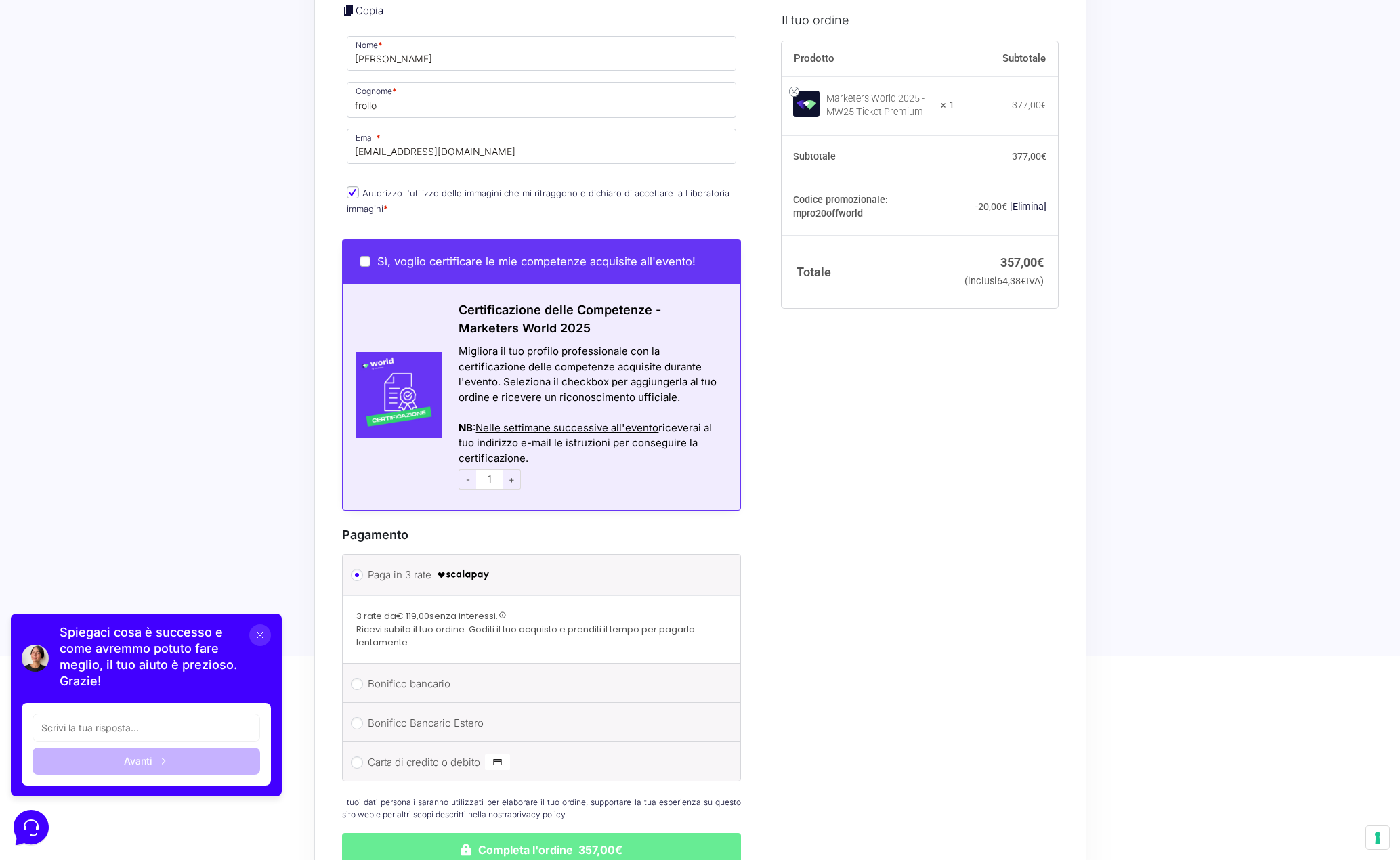
scroll to position [677, 0]
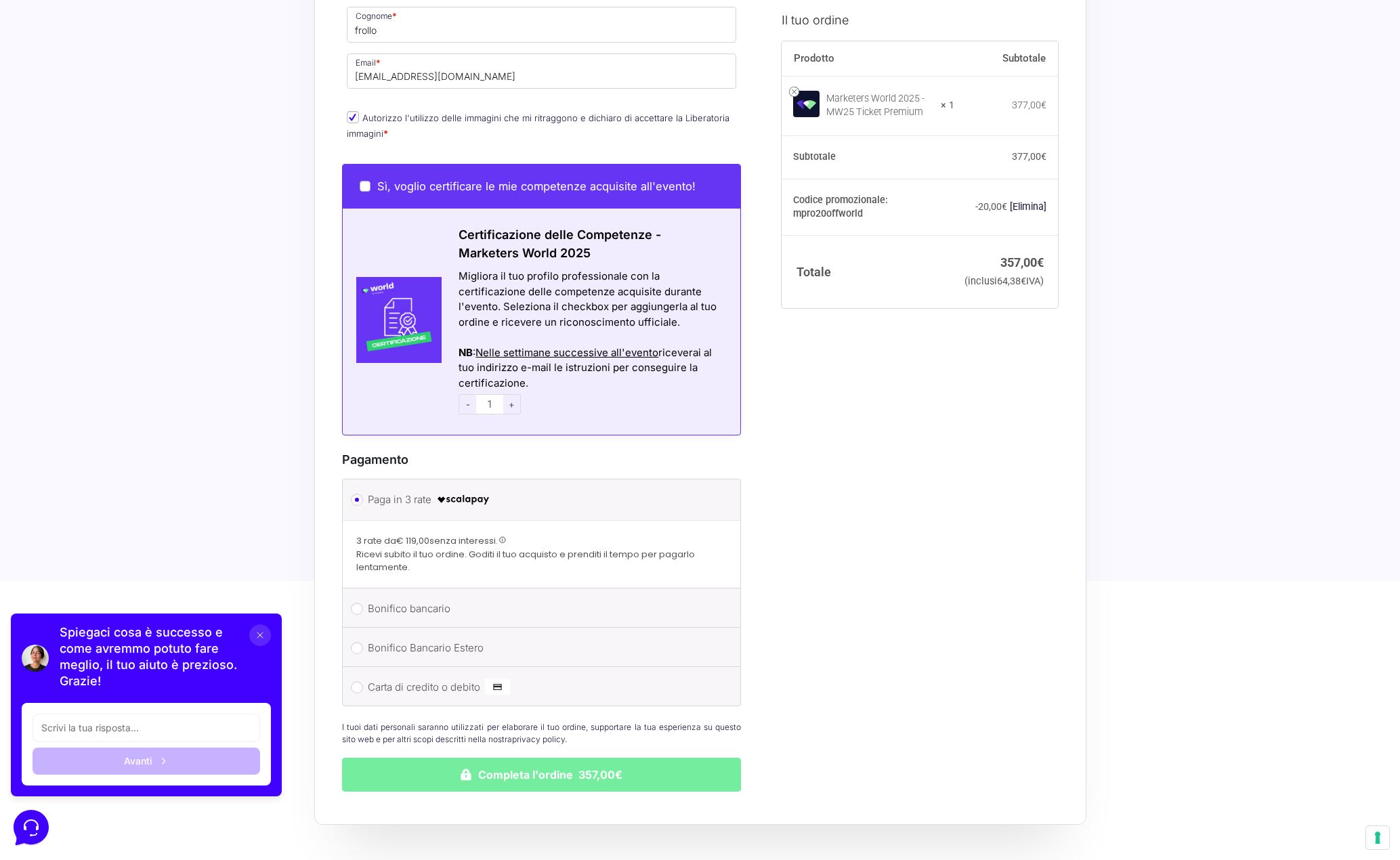
click at [493, 758] on button "Completa l'ordine 357,00€" at bounding box center [542, 774] width 399 height 33
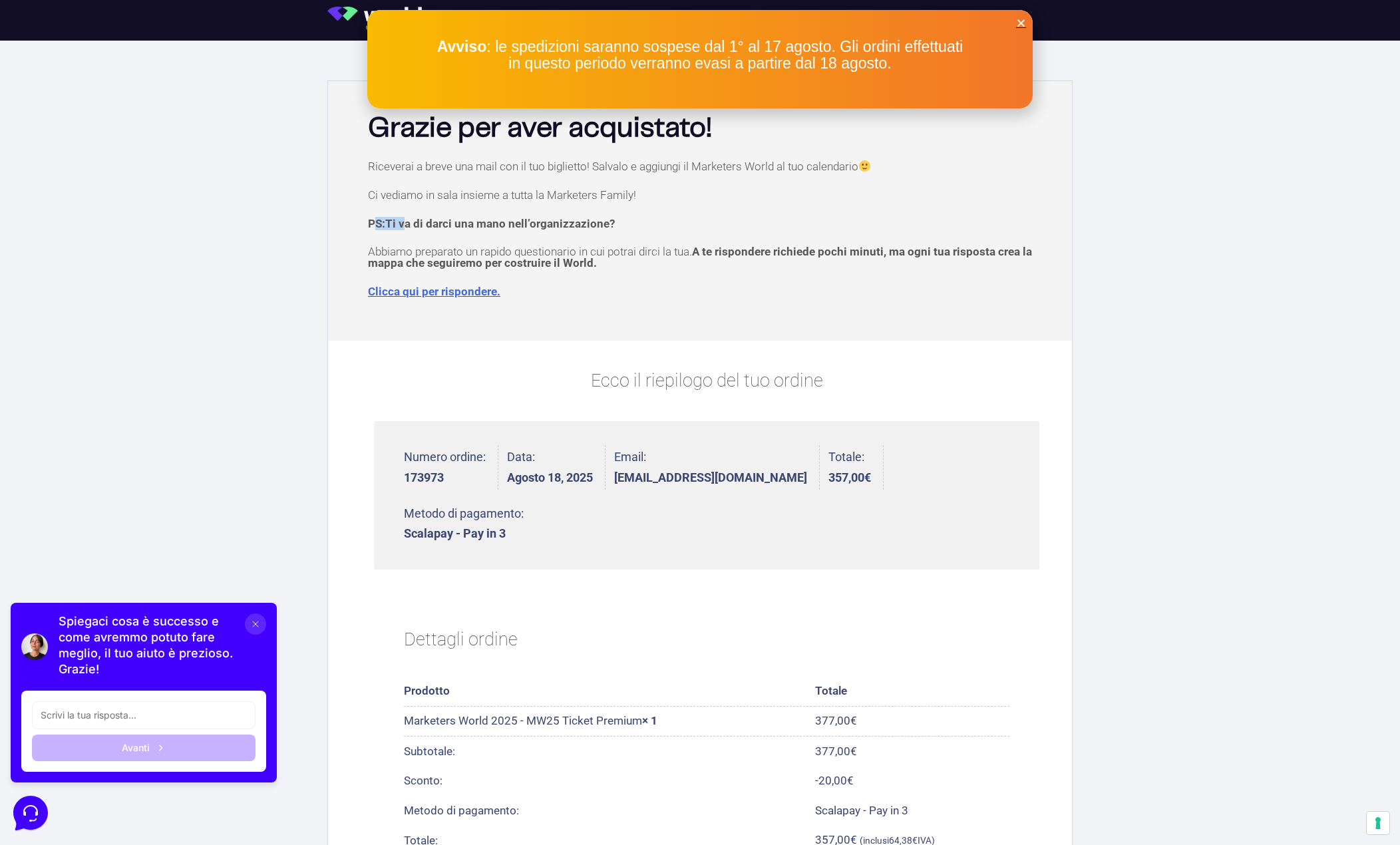
drag, startPoint x: 376, startPoint y: 203, endPoint x: 405, endPoint y: 203, distance: 29.0
click at [405, 203] on div "Riceverai a breve una mail con il tuo biglietto! Salvalo e aggiungi il Marketer…" at bounding box center [700, 247] width 731 height 173
click at [409, 197] on p "Ci vediamo in sala insieme a tutta la Marketers Family!" at bounding box center [706, 195] width 678 height 11
click at [378, 221] on strong "PS: Ti va di darci una mano nell’organizzazione?" at bounding box center [491, 223] width 247 height 14
click at [464, 290] on link "Clicca qui per rispondere." at bounding box center [433, 291] width 132 height 14
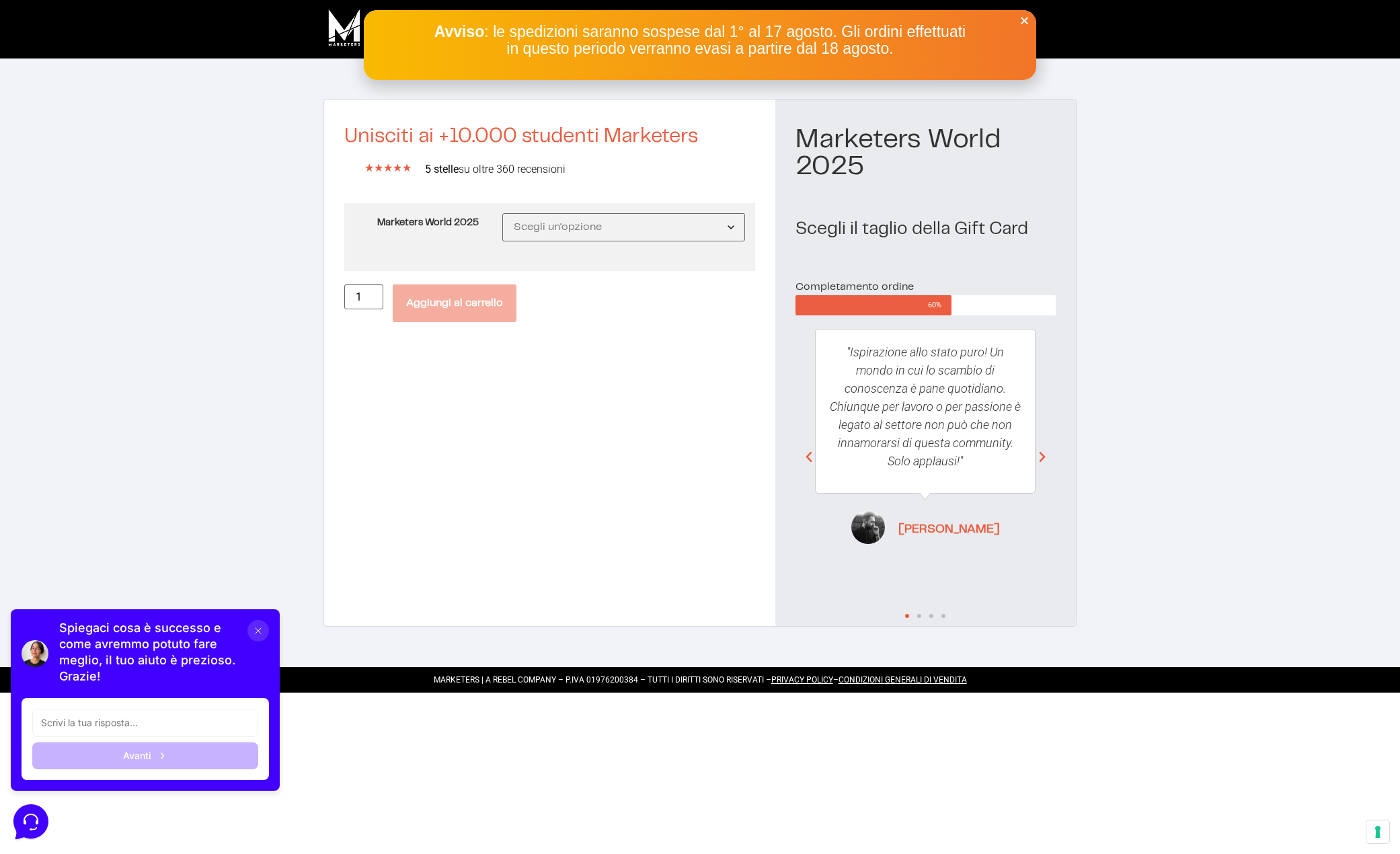
click at [595, 246] on td "Scegli un'opzione MW25 Ticket Standard MW25 Ticket Premium MW25 Ticket Executiv…" at bounding box center [629, 237] width 253 height 68
click at [589, 228] on select "Scegli un'opzione MW25 Ticket Standard MW25 Ticket Premium MW25 Ticket Executive" at bounding box center [623, 227] width 243 height 28
click at [503, 213] on select "Scegli un'opzione MW25 Ticket Standard MW25 Ticket Premium MW25 Ticket Executive" at bounding box center [623, 227] width 243 height 28
select select "MW25 Ticket Premium"
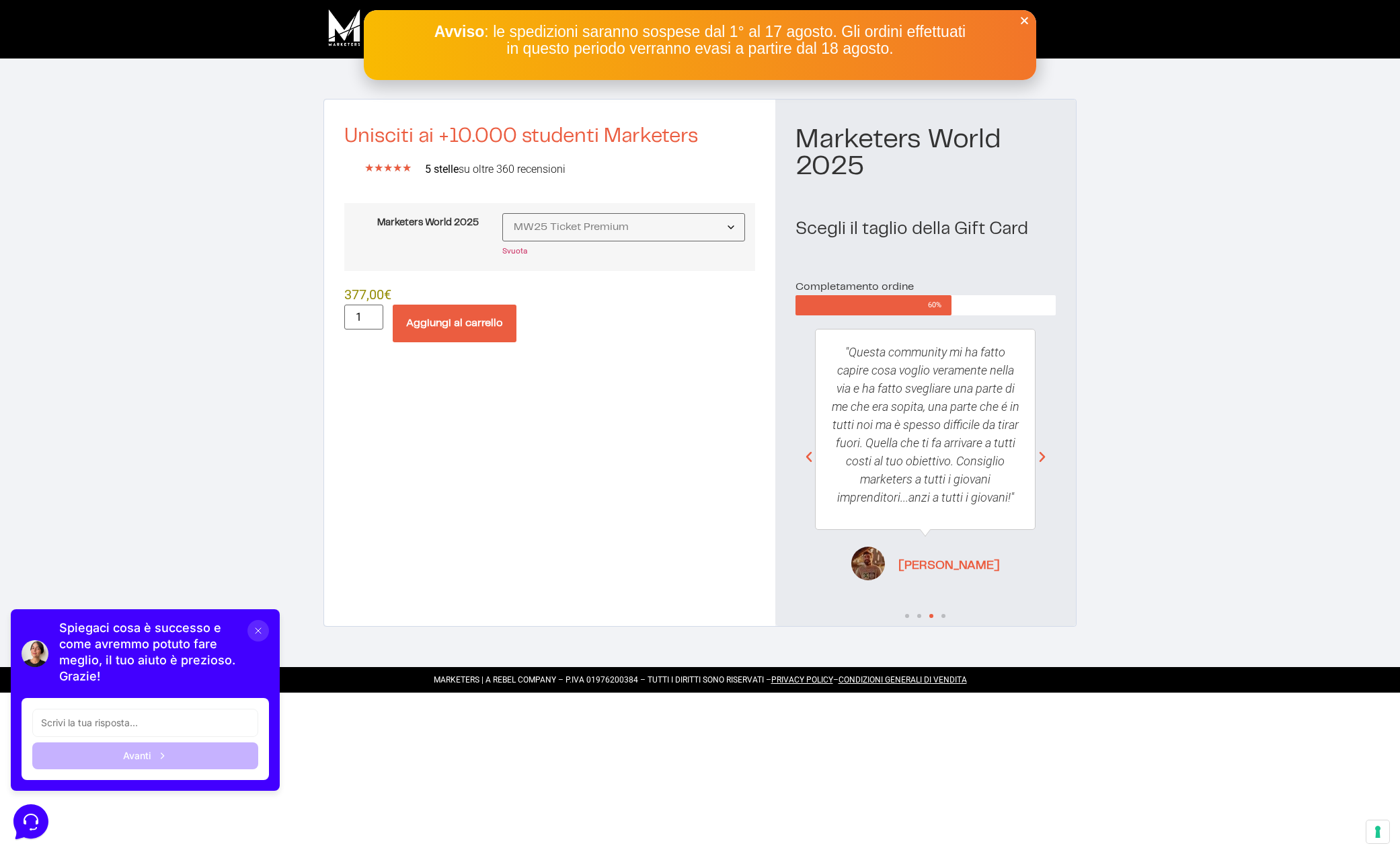
click at [1022, 18] on icon "Close" at bounding box center [1024, 20] width 10 height 10
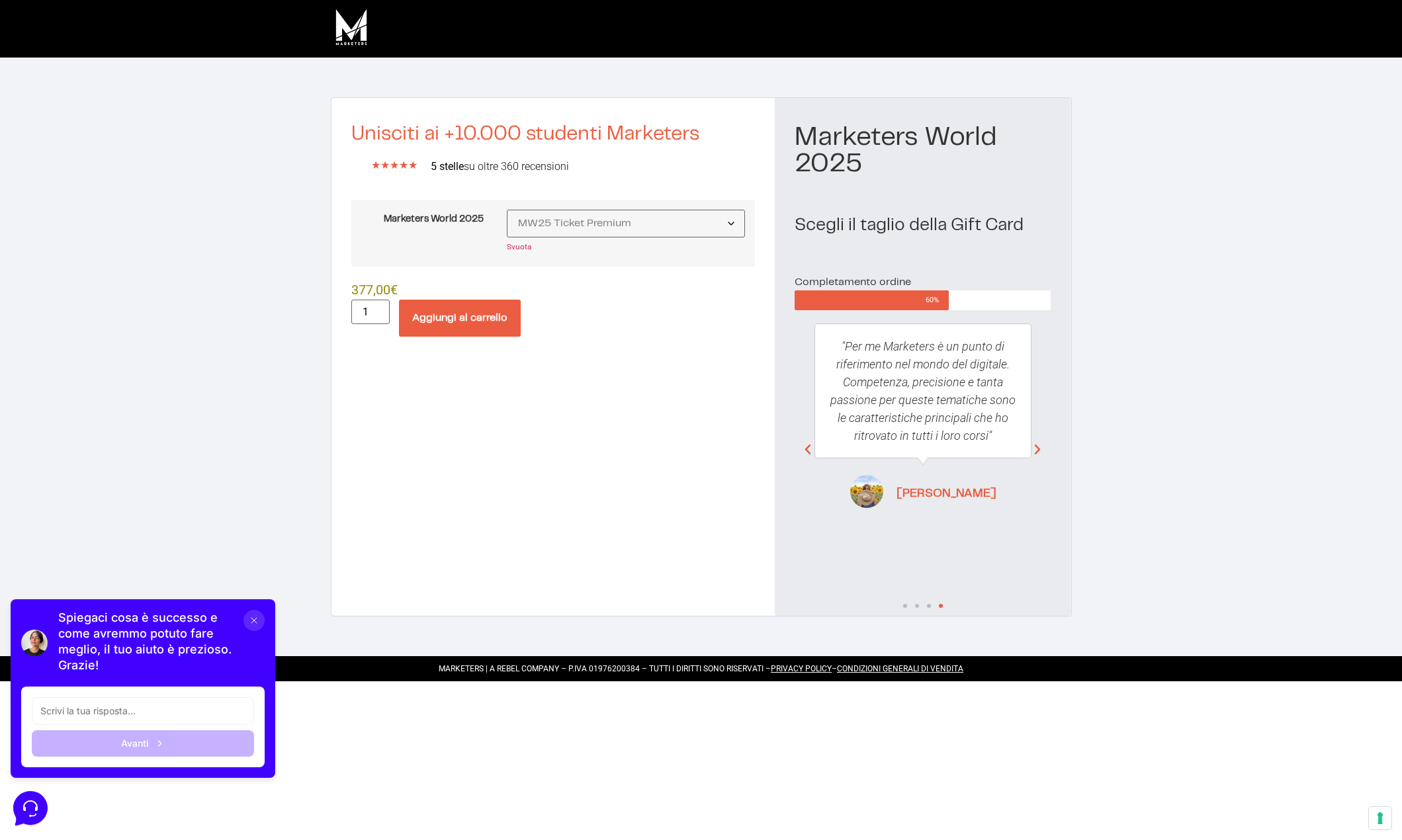
click at [358, 34] on img at bounding box center [351, 26] width 41 height 41
